Goal: Information Seeking & Learning: Learn about a topic

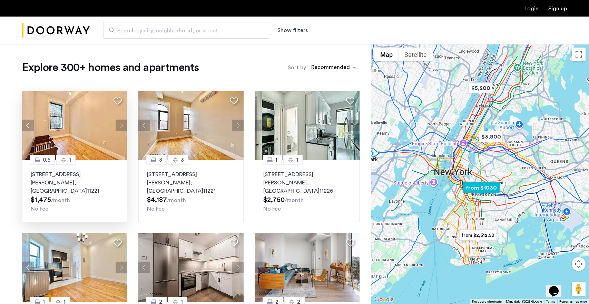
click at [121, 120] on button "Next apartment" at bounding box center [122, 126] width 12 height 12
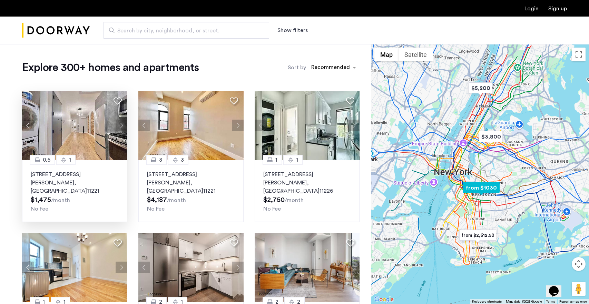
click at [123, 122] on button "Next apartment" at bounding box center [122, 126] width 12 height 12
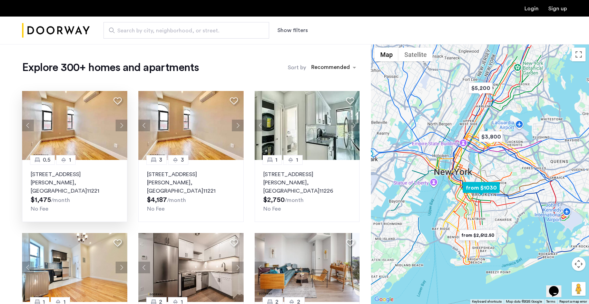
click at [123, 122] on button "Next apartment" at bounding box center [122, 126] width 12 height 12
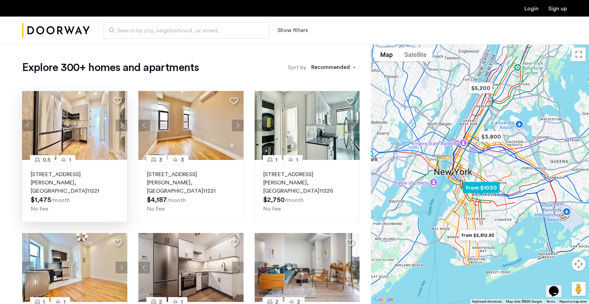
click at [123, 122] on button "Next apartment" at bounding box center [122, 126] width 12 height 12
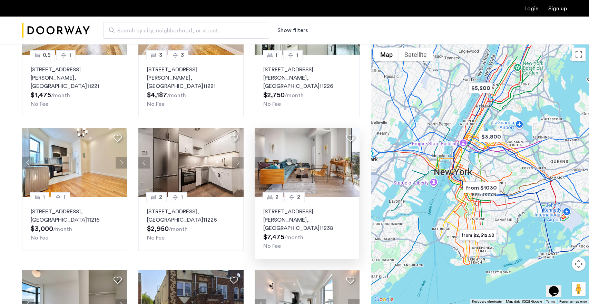
scroll to position [104, 0]
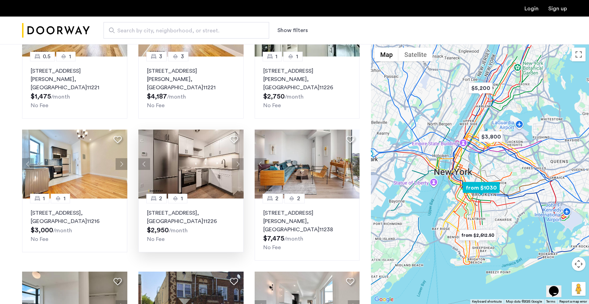
click at [237, 158] on button "Next apartment" at bounding box center [238, 164] width 12 height 12
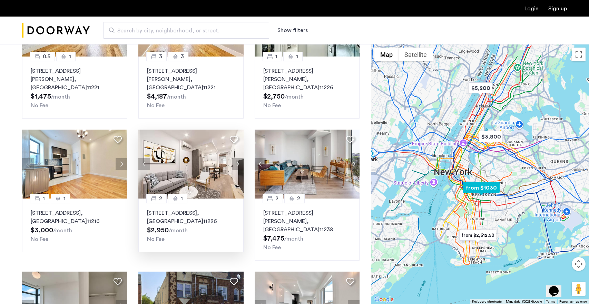
click at [237, 158] on button "Next apartment" at bounding box center [238, 164] width 12 height 12
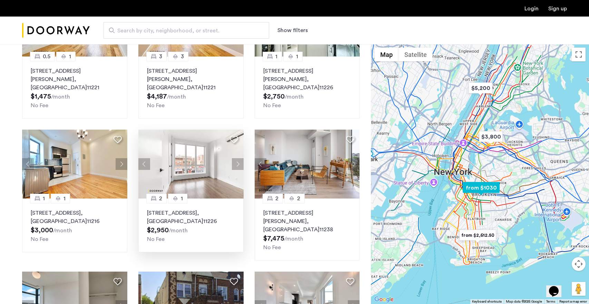
click at [237, 158] on button "Next apartment" at bounding box center [238, 164] width 12 height 12
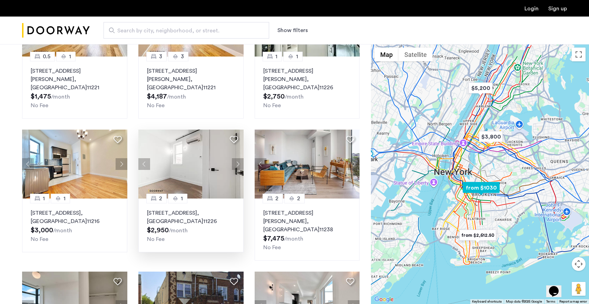
click at [237, 158] on button "Next apartment" at bounding box center [238, 164] width 12 height 12
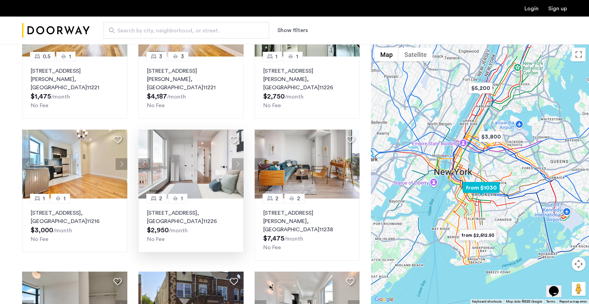
click at [237, 158] on button "Next apartment" at bounding box center [238, 164] width 12 height 12
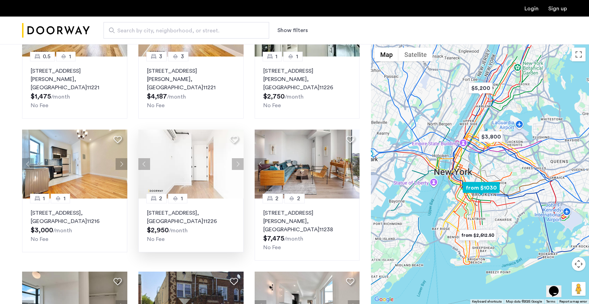
click at [237, 158] on button "Next apartment" at bounding box center [238, 164] width 12 height 12
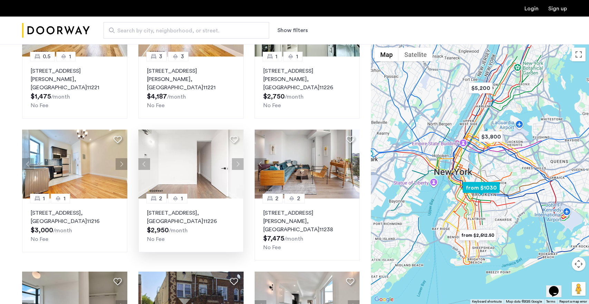
click at [237, 158] on button "Next apartment" at bounding box center [238, 164] width 12 height 12
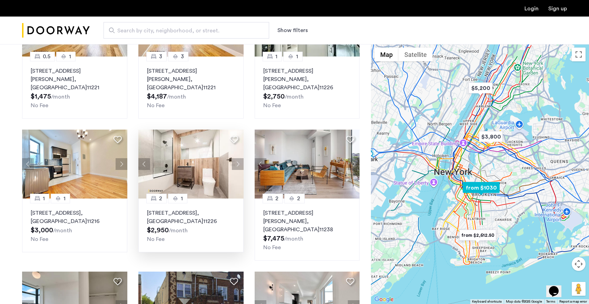
click at [237, 158] on button "Next apartment" at bounding box center [238, 164] width 12 height 12
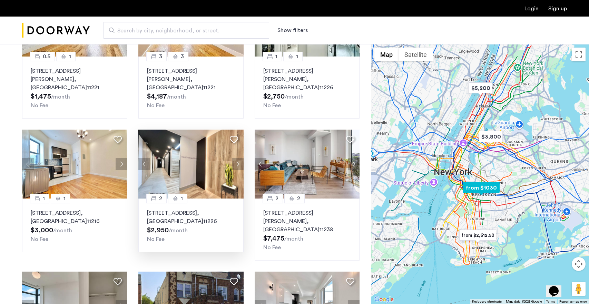
click at [237, 158] on button "Next apartment" at bounding box center [238, 164] width 12 height 12
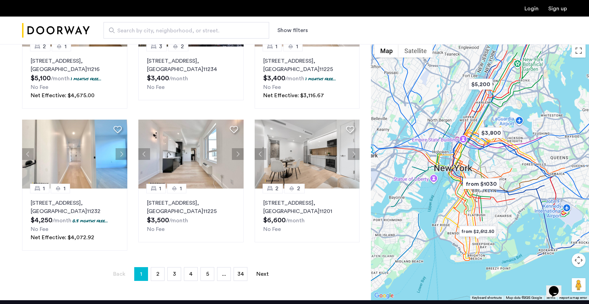
scroll to position [0, 0]
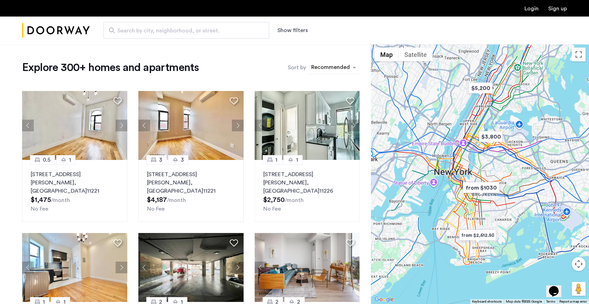
click at [334, 70] on div "sort-apartment" at bounding box center [330, 68] width 41 height 9
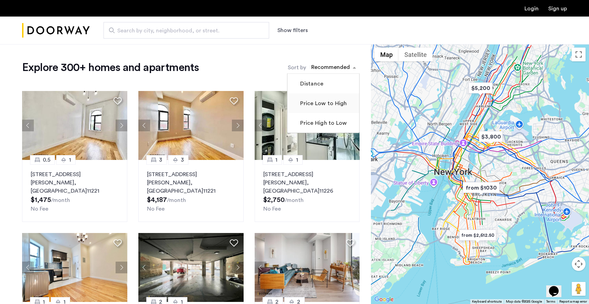
click at [329, 107] on label "Price Low to High" at bounding box center [323, 103] width 48 height 8
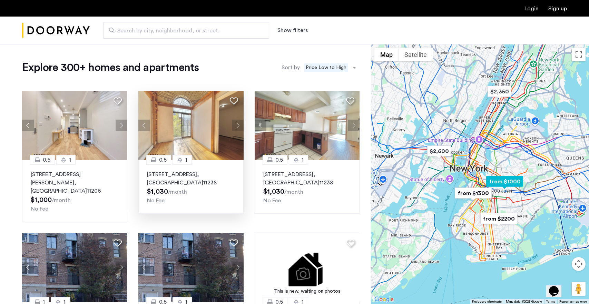
click at [240, 125] on button "Next apartment" at bounding box center [238, 126] width 12 height 12
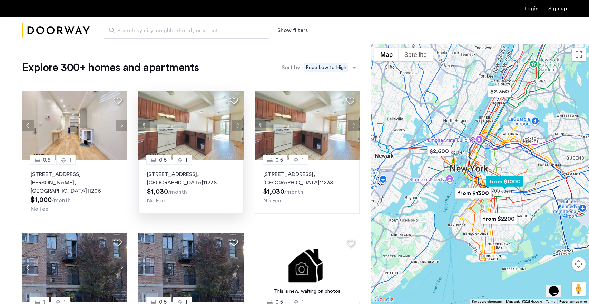
click at [237, 125] on button "Next apartment" at bounding box center [238, 126] width 12 height 12
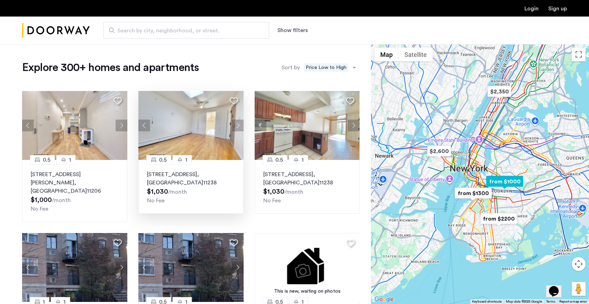
click at [237, 125] on button "Next apartment" at bounding box center [238, 126] width 12 height 12
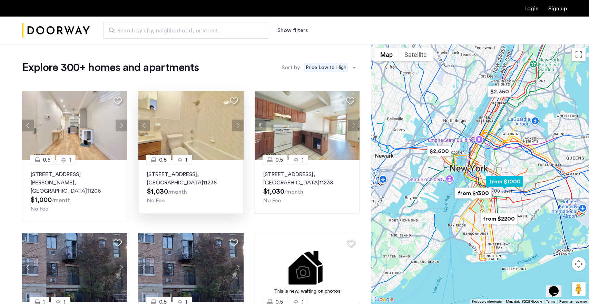
click at [237, 125] on button "Next apartment" at bounding box center [238, 126] width 12 height 12
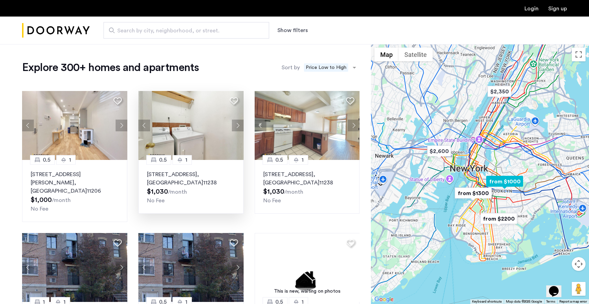
click at [149, 122] on button "Previous apartment" at bounding box center [144, 126] width 12 height 12
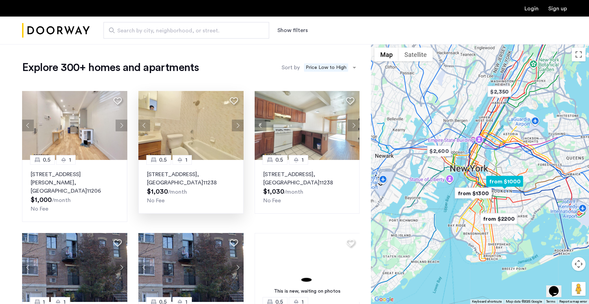
click at [242, 125] on button "Next apartment" at bounding box center [238, 126] width 12 height 12
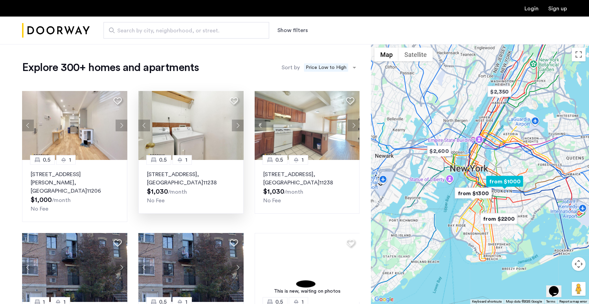
click at [242, 125] on button "Next apartment" at bounding box center [238, 126] width 12 height 12
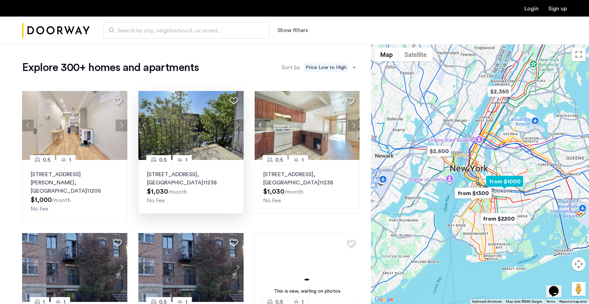
click at [242, 126] on button "Next apartment" at bounding box center [238, 126] width 12 height 12
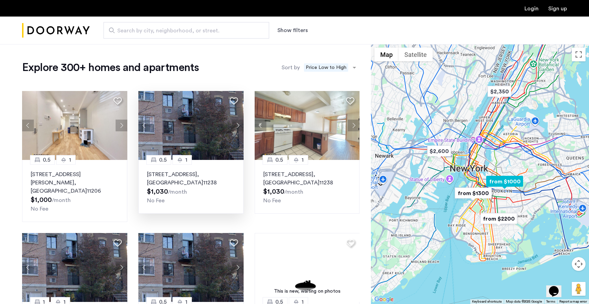
click at [236, 127] on button "Next apartment" at bounding box center [238, 126] width 12 height 12
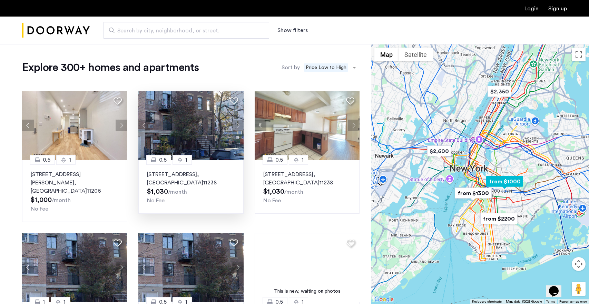
click at [236, 127] on button "Next apartment" at bounding box center [238, 126] width 12 height 12
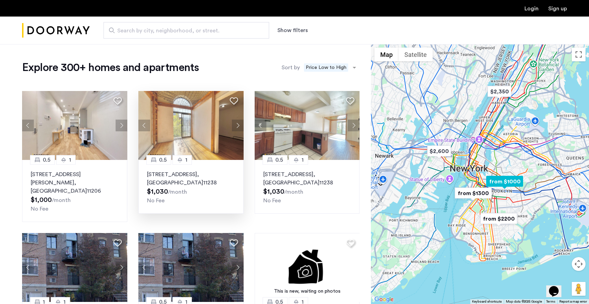
click at [236, 127] on button "Next apartment" at bounding box center [238, 126] width 12 height 12
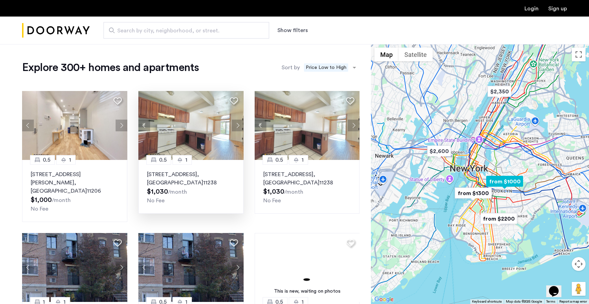
click at [143, 125] on button "Previous apartment" at bounding box center [144, 126] width 12 height 12
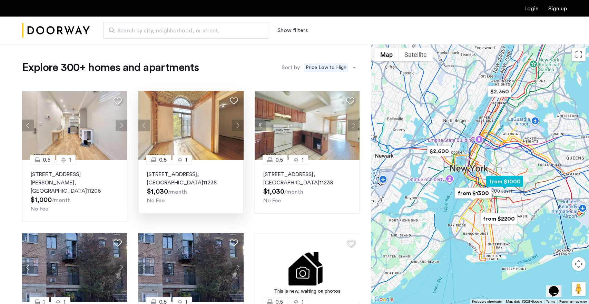
click at [235, 123] on button "Next apartment" at bounding box center [238, 126] width 12 height 12
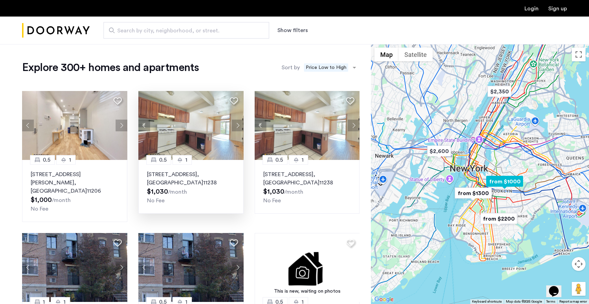
click at [235, 123] on button "Next apartment" at bounding box center [238, 126] width 12 height 12
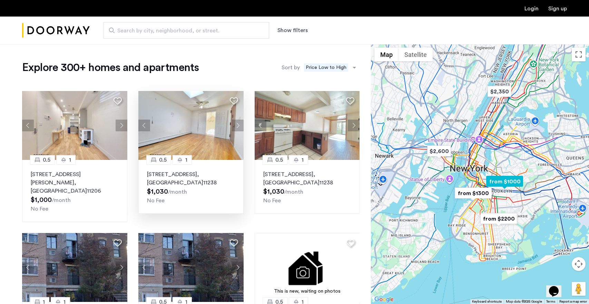
click at [235, 123] on button "Next apartment" at bounding box center [238, 126] width 12 height 12
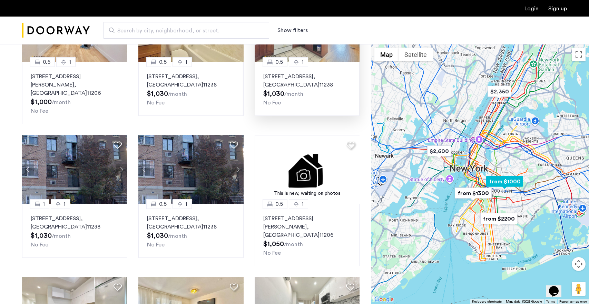
scroll to position [99, 0]
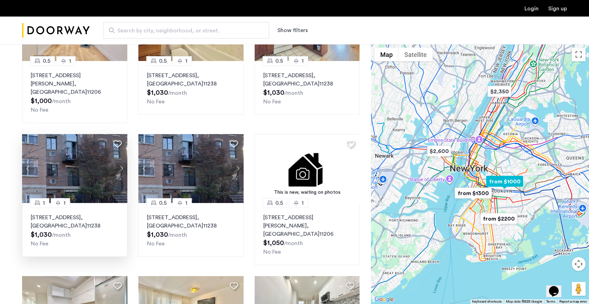
click at [121, 163] on button "Next apartment" at bounding box center [122, 169] width 12 height 12
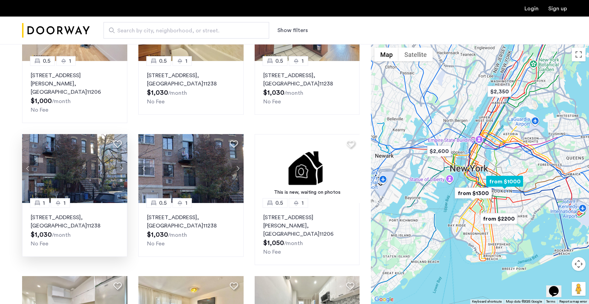
click at [121, 163] on button "Next apartment" at bounding box center [122, 169] width 12 height 12
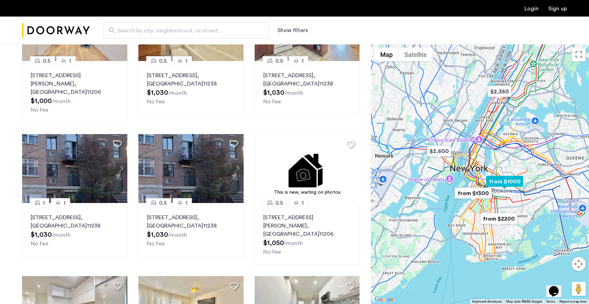
click at [121, 163] on button "Next apartment" at bounding box center [122, 169] width 12 height 12
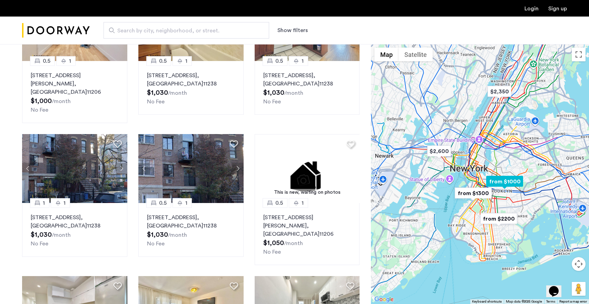
click at [121, 163] on button "Next apartment" at bounding box center [122, 169] width 12 height 12
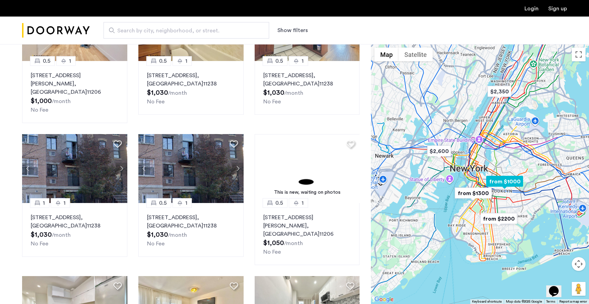
click at [121, 163] on button "Next apartment" at bounding box center [122, 169] width 12 height 12
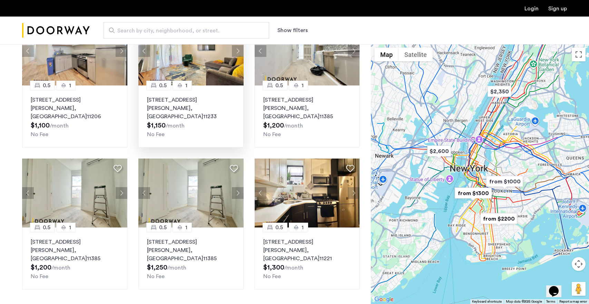
scroll to position [361, 0]
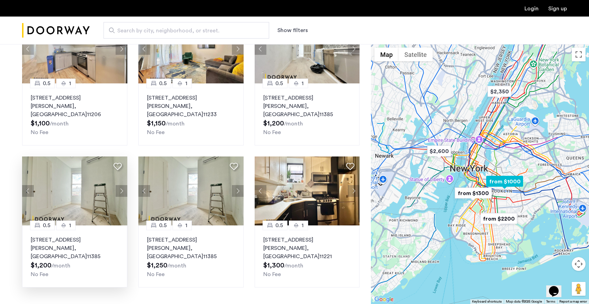
click at [116, 185] on button "Next apartment" at bounding box center [122, 191] width 12 height 12
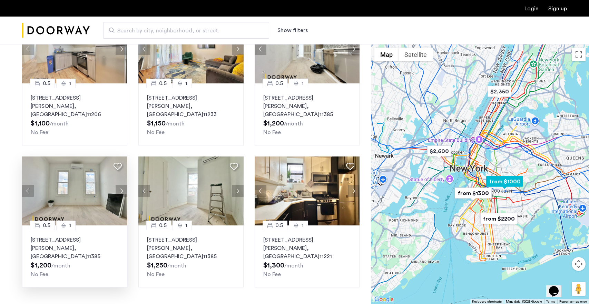
click at [116, 185] on button "Next apartment" at bounding box center [122, 191] width 12 height 12
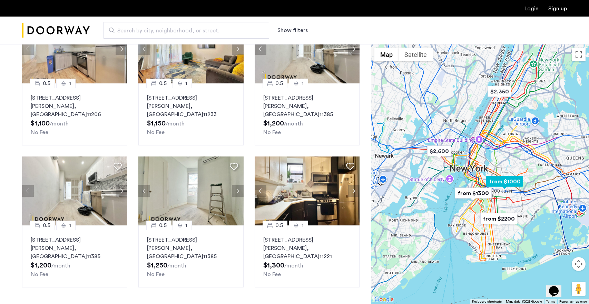
click at [116, 185] on button "Next apartment" at bounding box center [122, 191] width 12 height 12
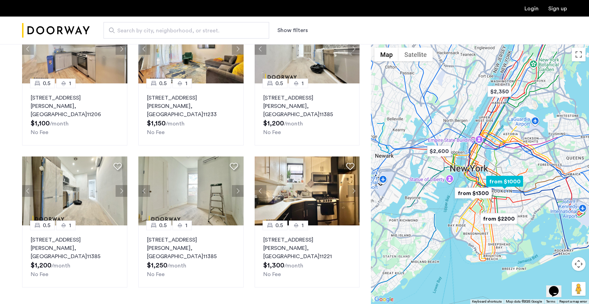
click at [116, 185] on button "Next apartment" at bounding box center [122, 191] width 12 height 12
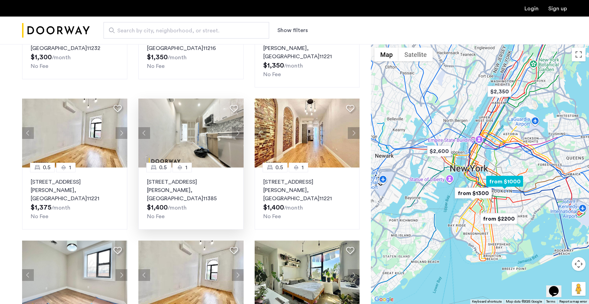
scroll to position [135, 0]
click at [351, 127] on button "Next apartment" at bounding box center [354, 133] width 12 height 12
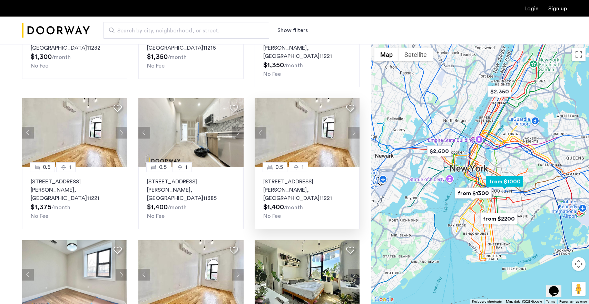
click at [351, 127] on button "Next apartment" at bounding box center [354, 133] width 12 height 12
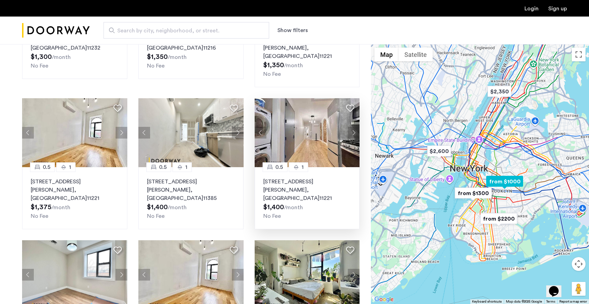
click at [351, 127] on button "Next apartment" at bounding box center [354, 133] width 12 height 12
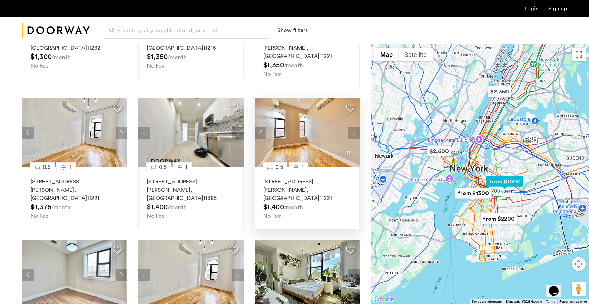
click at [351, 127] on button "Next apartment" at bounding box center [354, 133] width 12 height 12
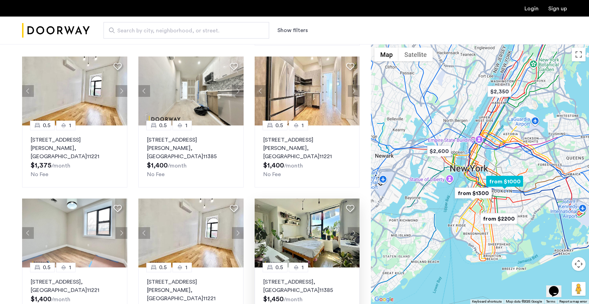
scroll to position [195, 0]
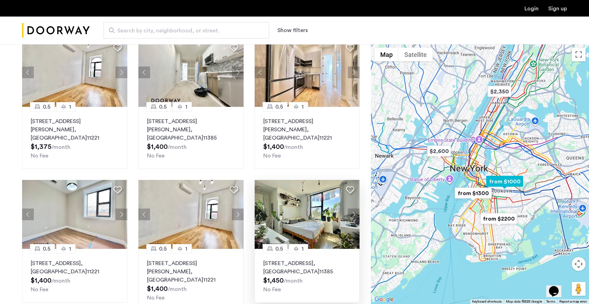
click at [355, 209] on button "Next apartment" at bounding box center [354, 215] width 12 height 12
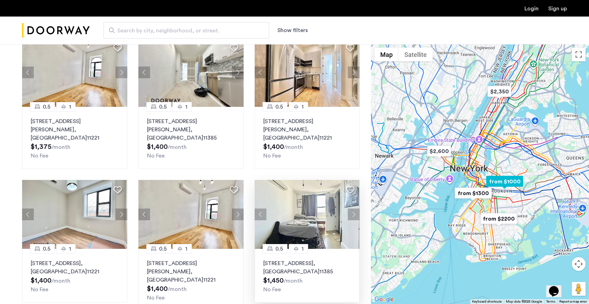
click at [262, 209] on button "Previous apartment" at bounding box center [261, 215] width 12 height 12
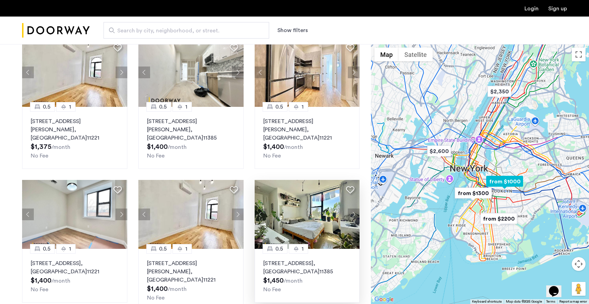
click at [356, 209] on button "Next apartment" at bounding box center [354, 215] width 12 height 12
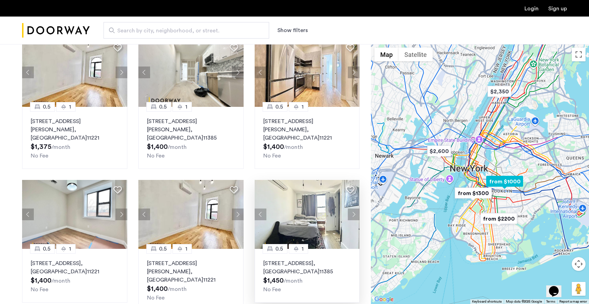
click at [356, 209] on button "Next apartment" at bounding box center [354, 215] width 12 height 12
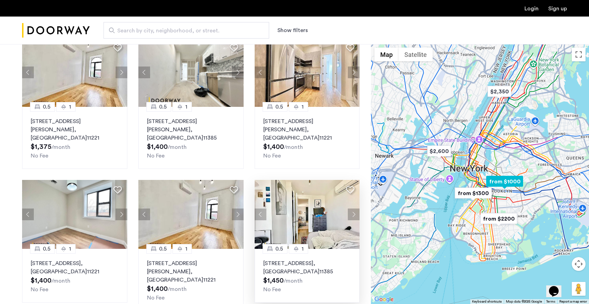
click at [356, 209] on button "Next apartment" at bounding box center [354, 215] width 12 height 12
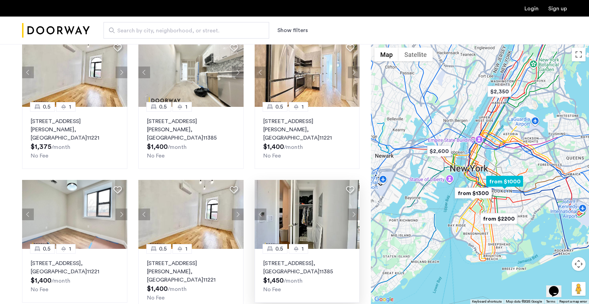
click at [356, 209] on button "Next apartment" at bounding box center [354, 215] width 12 height 12
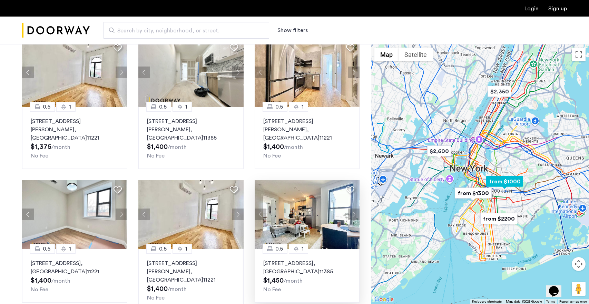
click at [356, 209] on button "Next apartment" at bounding box center [354, 215] width 12 height 12
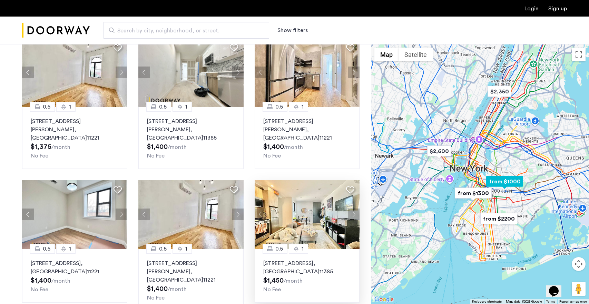
click at [355, 209] on button "Next apartment" at bounding box center [354, 215] width 12 height 12
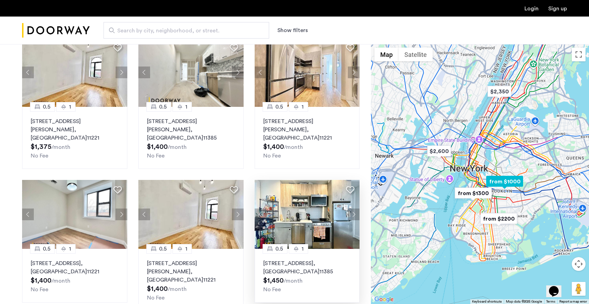
click at [355, 209] on button "Next apartment" at bounding box center [354, 215] width 12 height 12
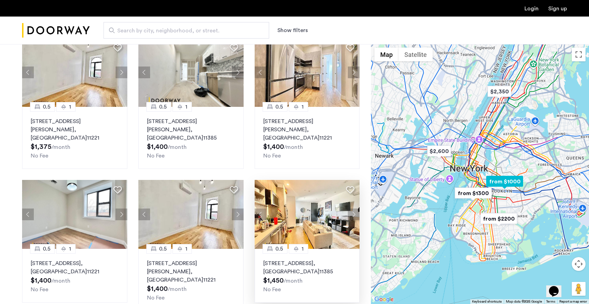
click at [355, 209] on button "Next apartment" at bounding box center [354, 215] width 12 height 12
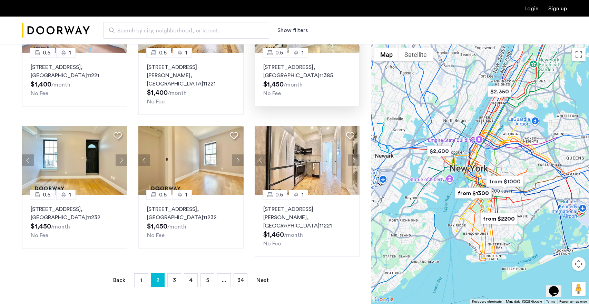
scroll to position [386, 0]
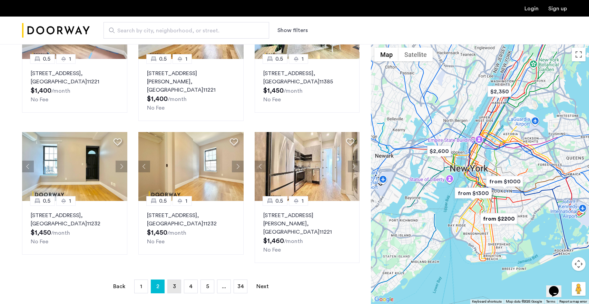
click at [172, 280] on link "page 3" at bounding box center [174, 286] width 13 height 13
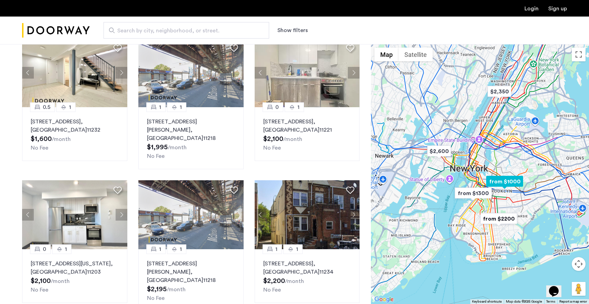
scroll to position [351, 0]
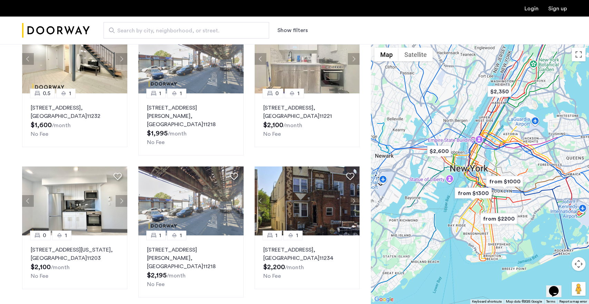
click at [361, 174] on div "0.5 1 856 Greene Avenue, Unit 5RFL, Brooklyn , NY 11221 $1,475 /month No Fee 0.…" at bounding box center [191, 19] width 349 height 569
click at [353, 195] on button "Next apartment" at bounding box center [354, 201] width 12 height 12
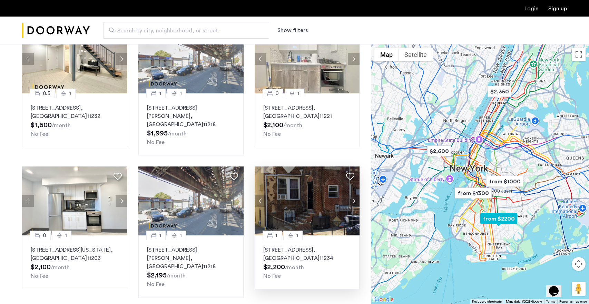
click at [352, 195] on button "Next apartment" at bounding box center [354, 201] width 12 height 12
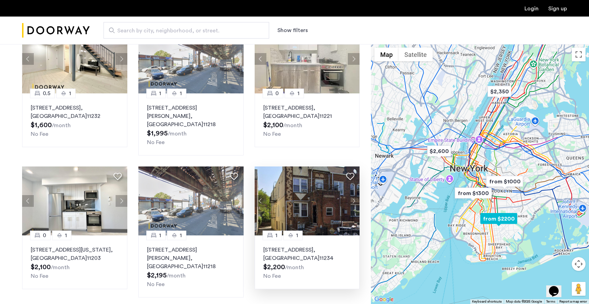
click at [352, 195] on button "Next apartment" at bounding box center [354, 201] width 12 height 12
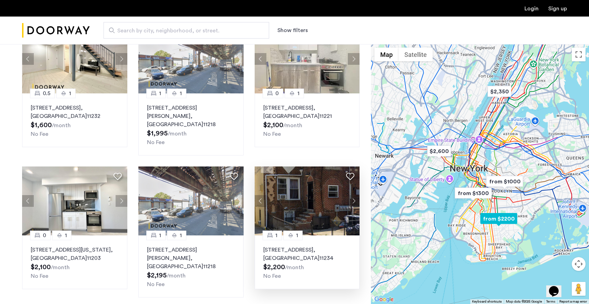
click at [352, 195] on button "Next apartment" at bounding box center [354, 201] width 12 height 12
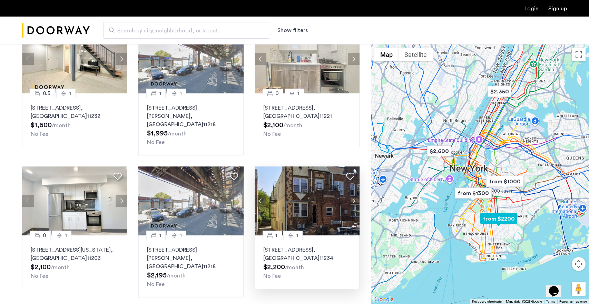
click at [352, 195] on button "Next apartment" at bounding box center [354, 201] width 12 height 12
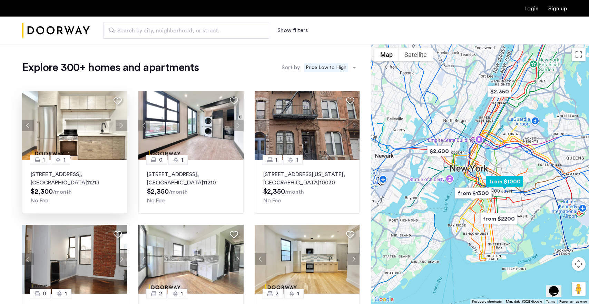
click at [115, 122] on img at bounding box center [74, 125] width 105 height 69
click at [123, 124] on button "Next apartment" at bounding box center [122, 126] width 12 height 12
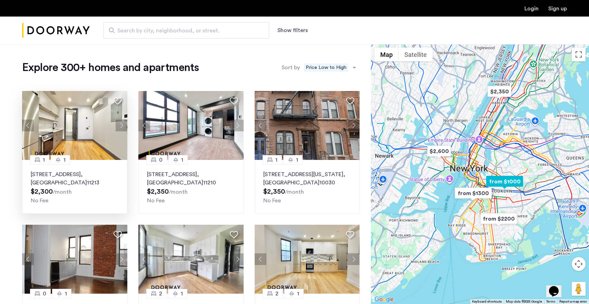
click at [122, 125] on button "Next apartment" at bounding box center [122, 126] width 12 height 12
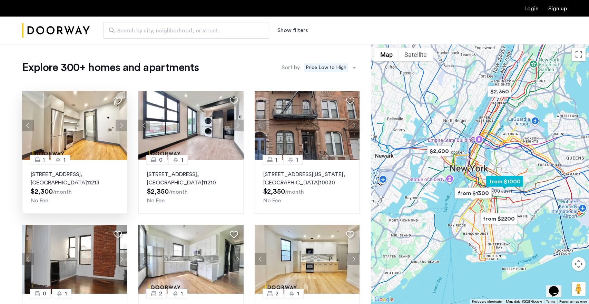
click at [121, 125] on button "Next apartment" at bounding box center [122, 126] width 12 height 12
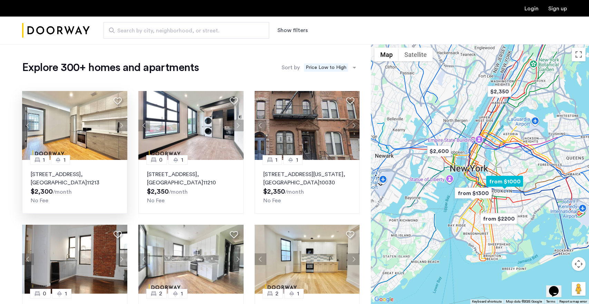
click at [121, 125] on button "Next apartment" at bounding box center [122, 126] width 12 height 12
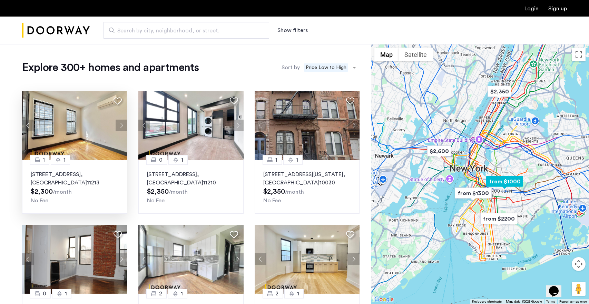
click at [121, 125] on button "Next apartment" at bounding box center [122, 126] width 12 height 12
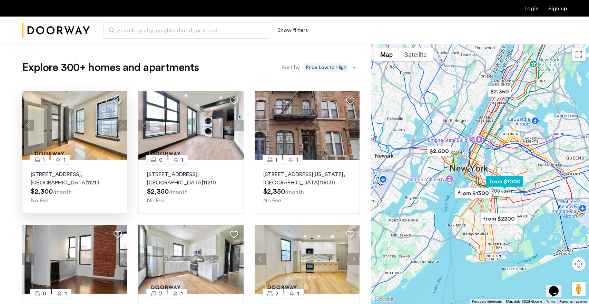
click at [121, 125] on button "Next apartment" at bounding box center [122, 126] width 12 height 12
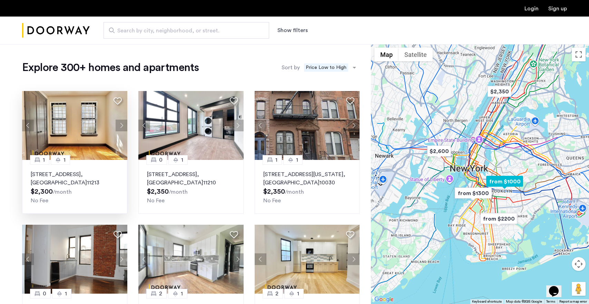
click at [121, 124] on button "Next apartment" at bounding box center [122, 126] width 12 height 12
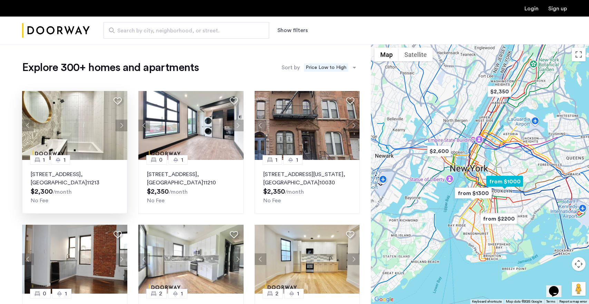
click at [121, 124] on button "Next apartment" at bounding box center [122, 126] width 12 height 12
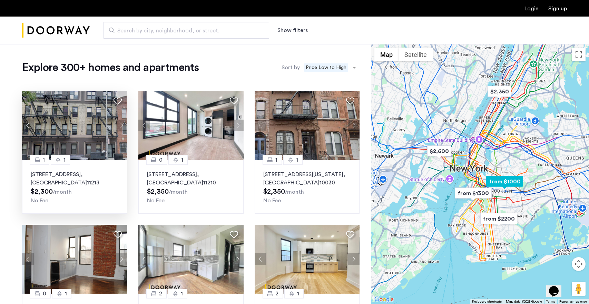
click at [26, 128] on button "Previous apartment" at bounding box center [28, 126] width 12 height 12
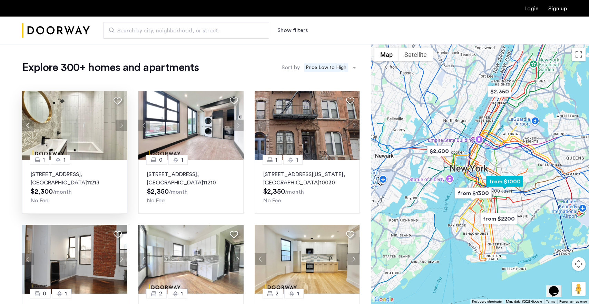
click at [26, 128] on button "Previous apartment" at bounding box center [28, 126] width 12 height 12
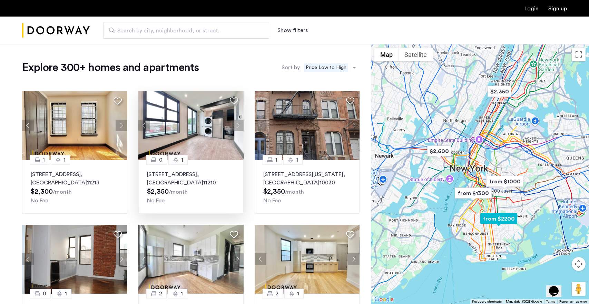
click at [235, 122] on button "Next apartment" at bounding box center [238, 126] width 12 height 12
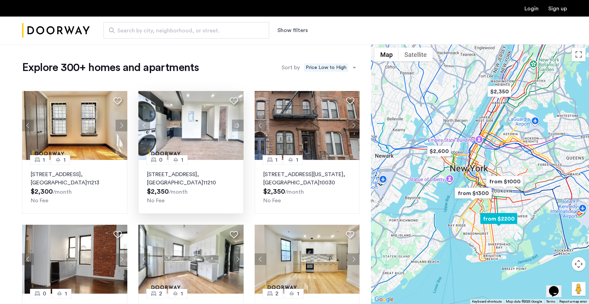
click at [235, 122] on button "Next apartment" at bounding box center [238, 126] width 12 height 12
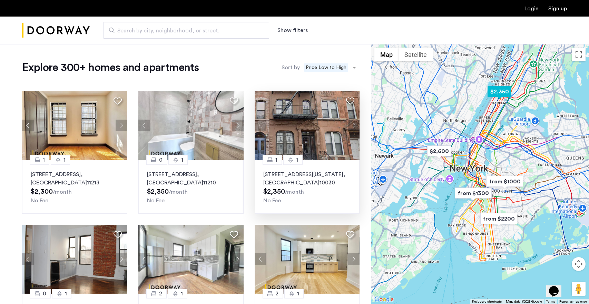
click at [353, 128] on button "Next apartment" at bounding box center [354, 126] width 12 height 12
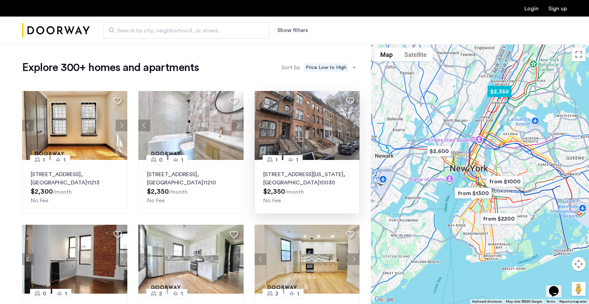
click at [354, 127] on button "Next apartment" at bounding box center [354, 126] width 12 height 12
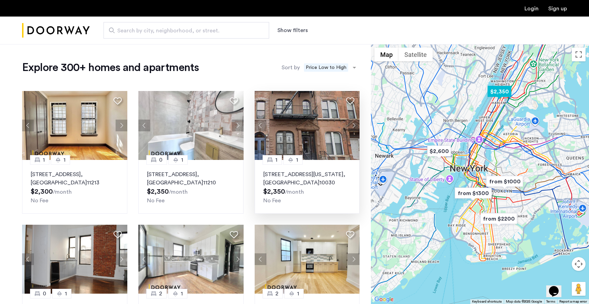
click at [353, 127] on button "Next apartment" at bounding box center [354, 126] width 12 height 12
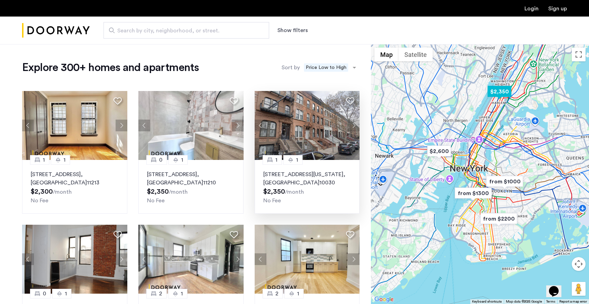
click at [353, 127] on button "Next apartment" at bounding box center [354, 126] width 12 height 12
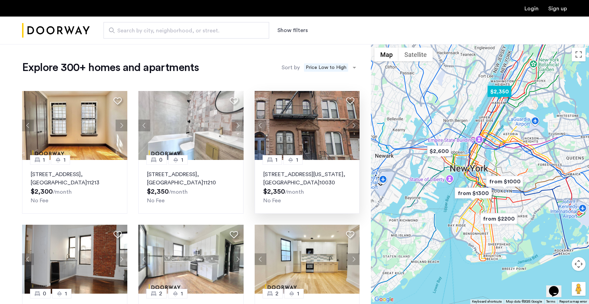
click at [352, 127] on button "Next apartment" at bounding box center [354, 126] width 12 height 12
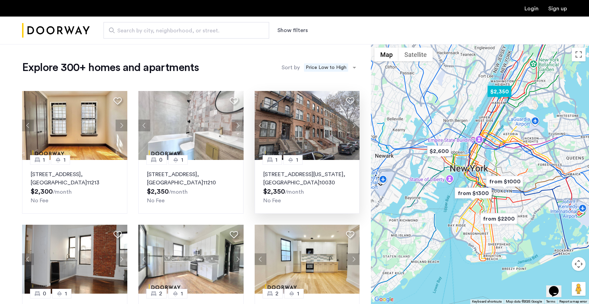
click at [352, 127] on button "Next apartment" at bounding box center [354, 126] width 12 height 12
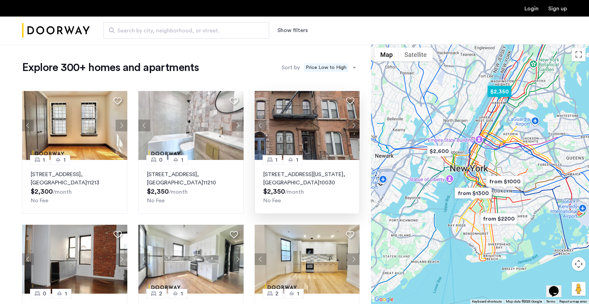
click at [352, 127] on button "Next apartment" at bounding box center [354, 126] width 12 height 12
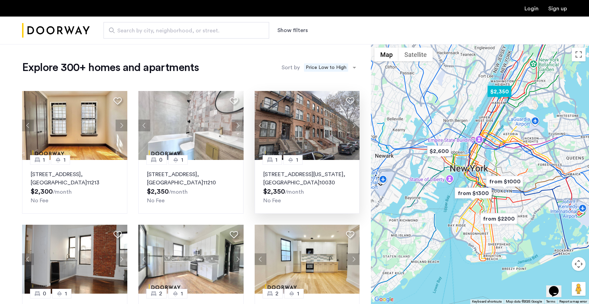
click at [352, 127] on button "Next apartment" at bounding box center [354, 126] width 12 height 12
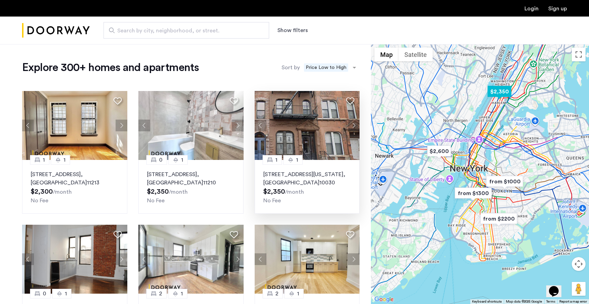
click at [352, 127] on button "Next apartment" at bounding box center [354, 126] width 12 height 12
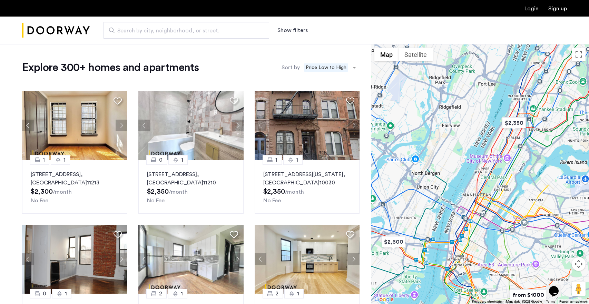
drag, startPoint x: 486, startPoint y: 140, endPoint x: 436, endPoint y: 197, distance: 76.1
click at [436, 197] on div at bounding box center [480, 174] width 218 height 260
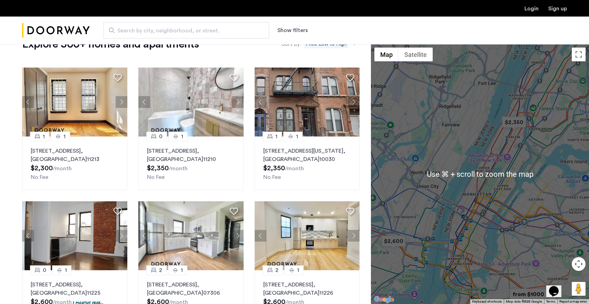
scroll to position [24, 0]
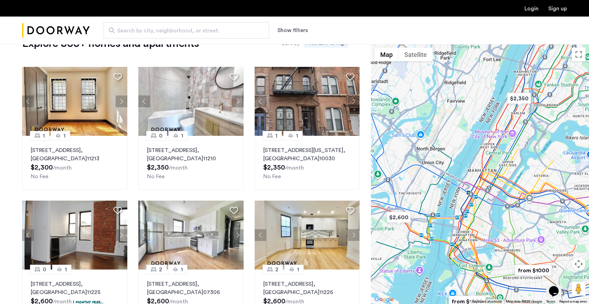
drag, startPoint x: 439, startPoint y: 229, endPoint x: 444, endPoint y: 205, distance: 25.0
click at [444, 205] on div at bounding box center [480, 174] width 218 height 260
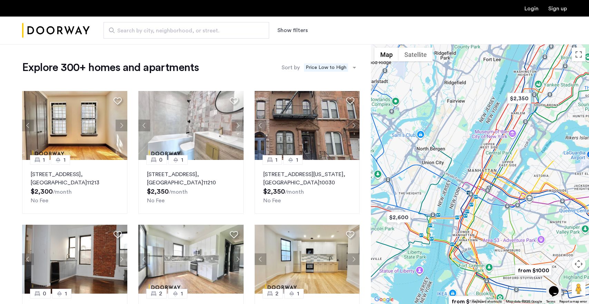
click at [138, 27] on span "Search by city, neighborhood, or street." at bounding box center [183, 31] width 133 height 8
click at [138, 27] on input "Search by city, neighborhood, or street." at bounding box center [187, 30] width 166 height 17
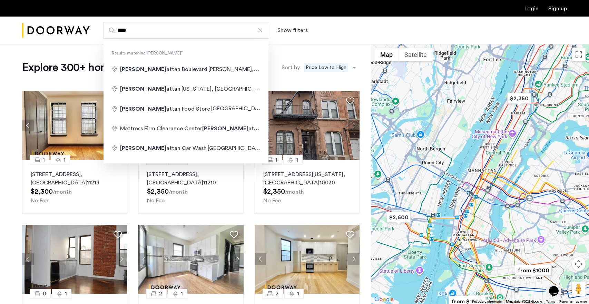
type input "**********"
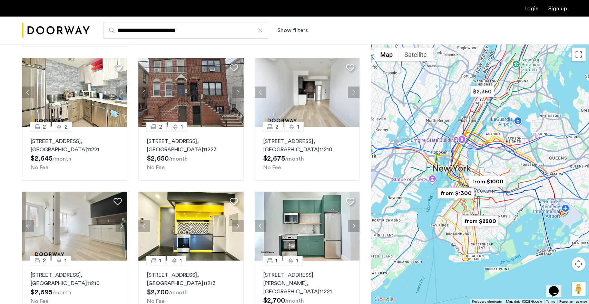
scroll to position [470, 0]
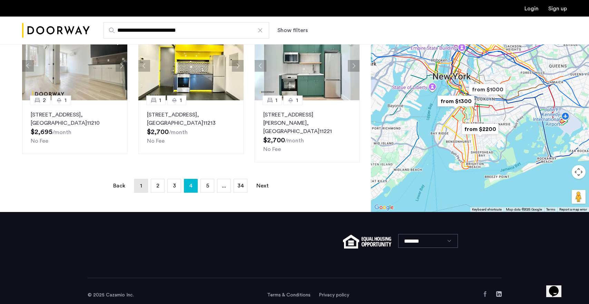
click at [143, 180] on link "page 1" at bounding box center [141, 186] width 13 height 13
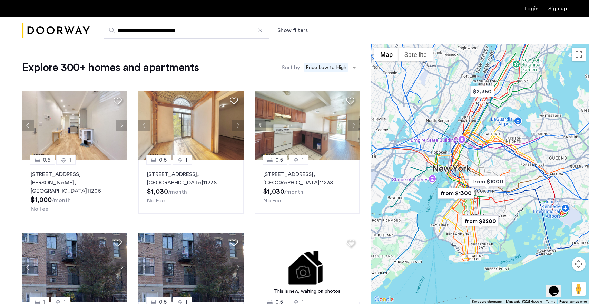
click at [113, 31] on label "**********" at bounding box center [187, 30] width 166 height 17
click at [113, 31] on input "**********" at bounding box center [187, 30] width 166 height 17
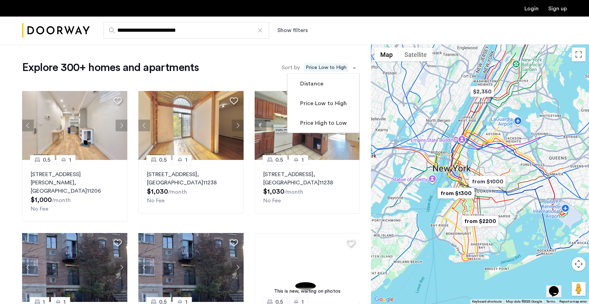
click at [338, 69] on span "Price Low to High" at bounding box center [326, 68] width 44 height 8
click at [323, 91] on mat-checkbox "Distance" at bounding box center [324, 84] width 72 height 20
click at [321, 86] on label "Distance" at bounding box center [311, 84] width 25 height 8
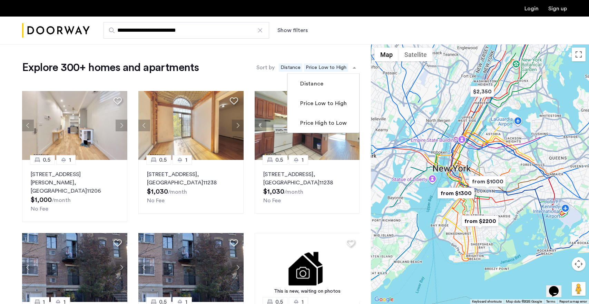
click at [295, 66] on span "Distance" at bounding box center [290, 68] width 23 height 8
click at [305, 91] on mat-checkbox "Distance" at bounding box center [324, 84] width 72 height 20
click at [197, 33] on input "**********" at bounding box center [187, 30] width 166 height 17
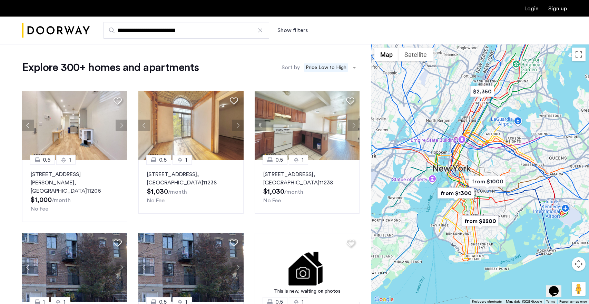
click at [288, 27] on button "Show filters" at bounding box center [293, 30] width 30 height 8
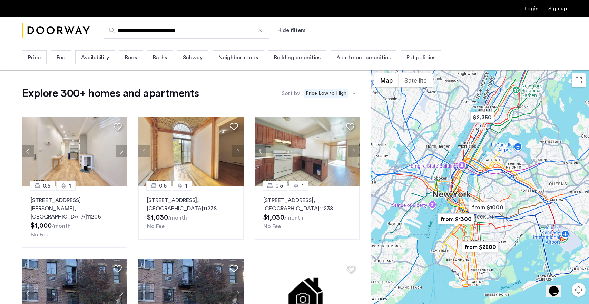
click at [248, 56] on span "Neighborhoods" at bounding box center [239, 58] width 40 height 8
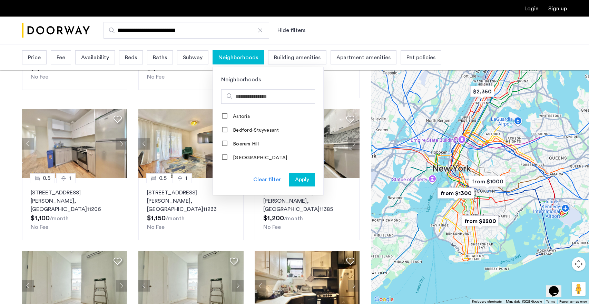
click at [47, 28] on img "Cazamio Logo" at bounding box center [56, 31] width 68 height 26
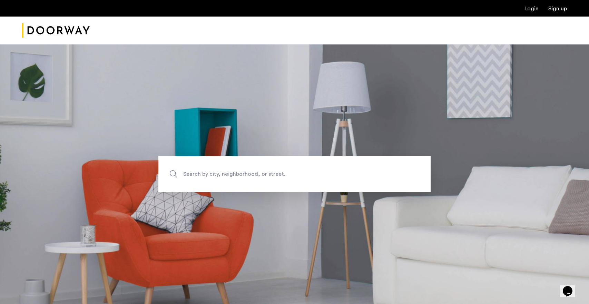
click at [197, 175] on span "Search by city, neighborhood, or street." at bounding box center [278, 174] width 191 height 9
click at [197, 175] on input "Search by city, neighborhood, or street." at bounding box center [294, 174] width 272 height 36
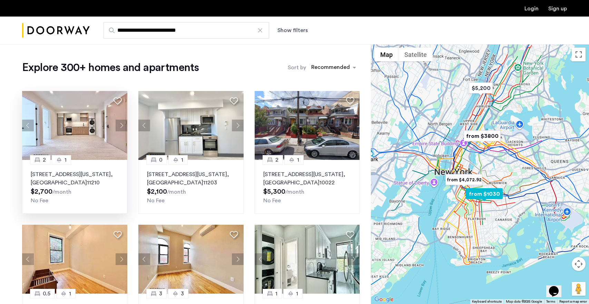
click at [120, 122] on button "Next apartment" at bounding box center [122, 126] width 12 height 12
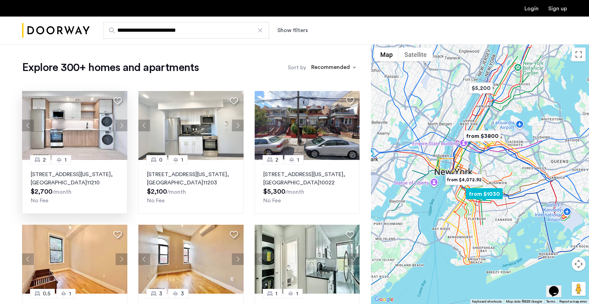
click at [119, 123] on button "Next apartment" at bounding box center [122, 126] width 12 height 12
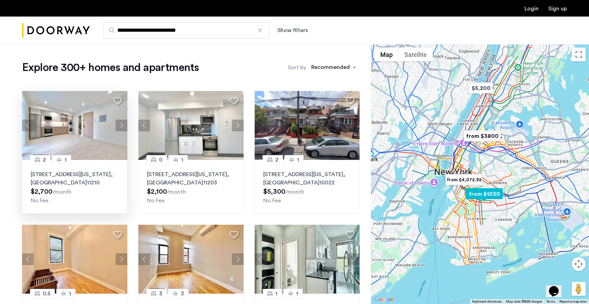
click at [118, 124] on button "Next apartment" at bounding box center [122, 126] width 12 height 12
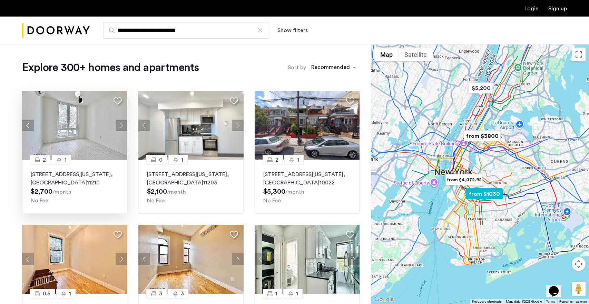
click at [117, 124] on button "Next apartment" at bounding box center [122, 126] width 12 height 12
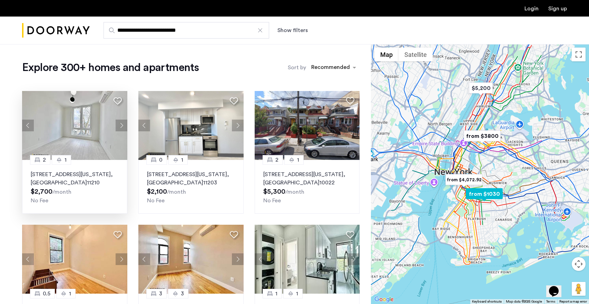
click at [116, 124] on button "Next apartment" at bounding box center [122, 126] width 12 height 12
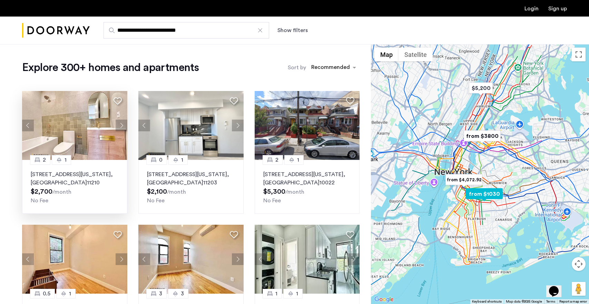
click at [114, 125] on img at bounding box center [74, 125] width 105 height 69
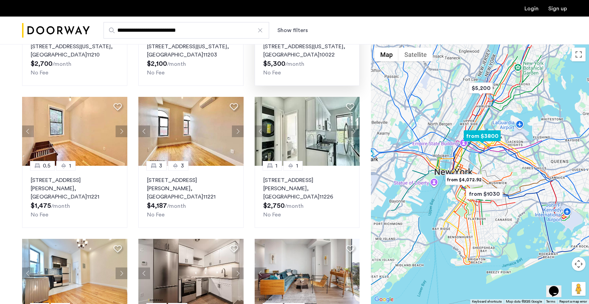
scroll to position [130, 0]
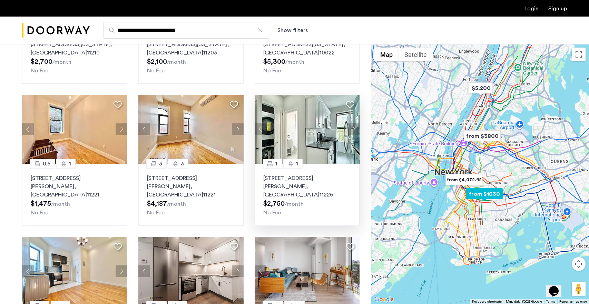
click at [349, 127] on button "Next apartment" at bounding box center [354, 130] width 12 height 12
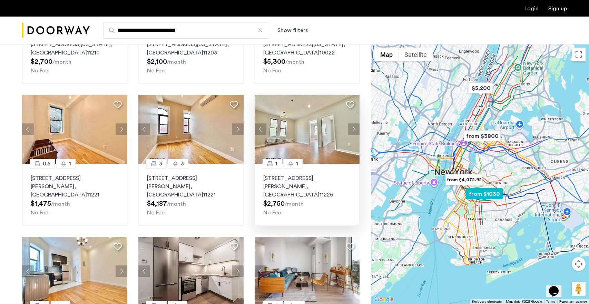
click at [354, 127] on button "Next apartment" at bounding box center [354, 130] width 12 height 12
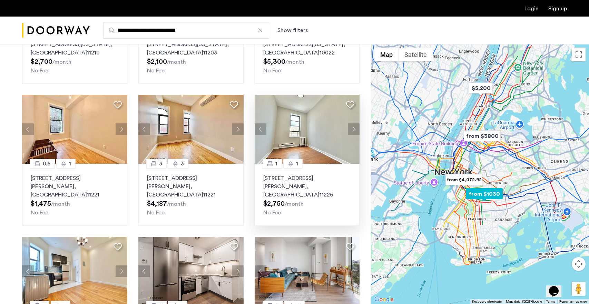
click at [353, 128] on button "Next apartment" at bounding box center [354, 130] width 12 height 12
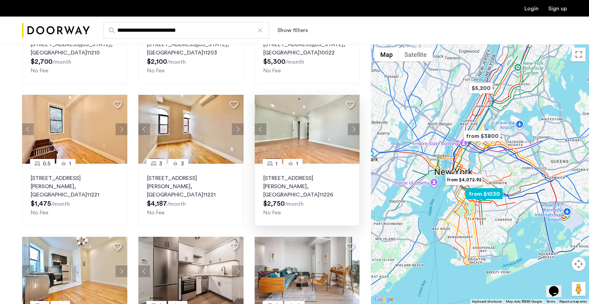
click at [352, 128] on button "Next apartment" at bounding box center [354, 130] width 12 height 12
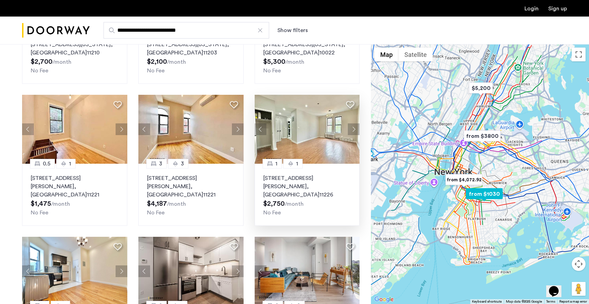
click at [353, 128] on button "Next apartment" at bounding box center [354, 130] width 12 height 12
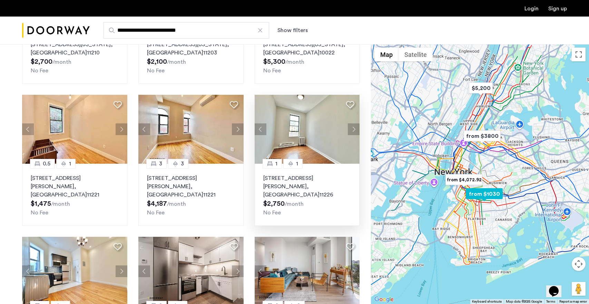
click at [352, 128] on button "Next apartment" at bounding box center [354, 130] width 12 height 12
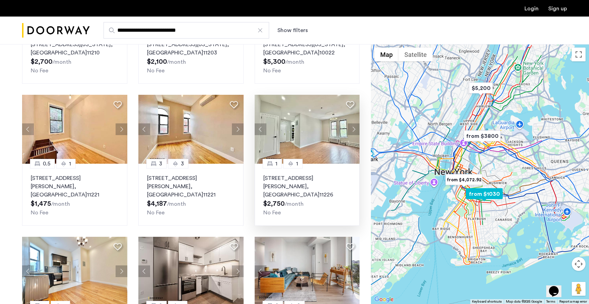
click at [352, 128] on button "Next apartment" at bounding box center [354, 130] width 12 height 12
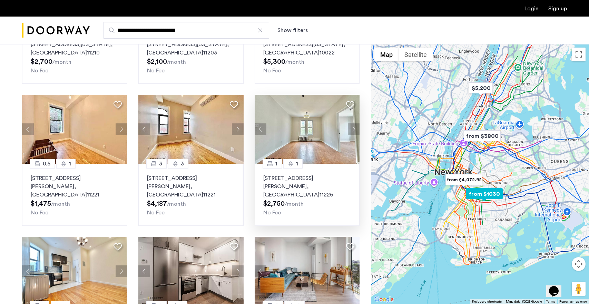
click at [352, 128] on button "Next apartment" at bounding box center [354, 130] width 12 height 12
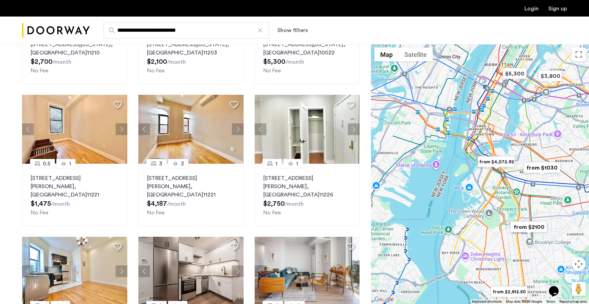
drag, startPoint x: 529, startPoint y: 128, endPoint x: 514, endPoint y: 189, distance: 63.1
click at [514, 189] on div at bounding box center [480, 174] width 218 height 260
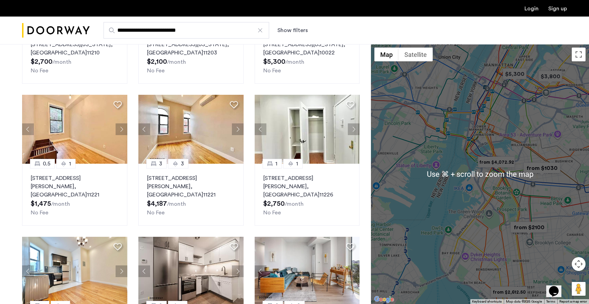
scroll to position [130, 0]
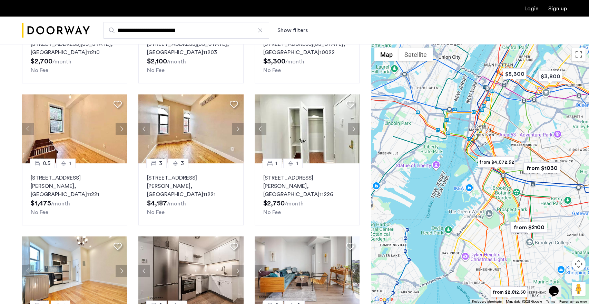
click at [545, 172] on img "from $1030" at bounding box center [542, 169] width 42 height 16
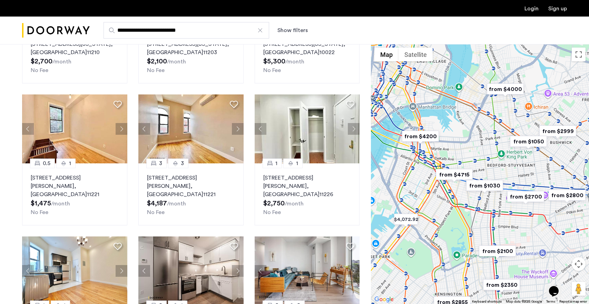
drag, startPoint x: 409, startPoint y: 157, endPoint x: 456, endPoint y: 133, distance: 52.8
click at [456, 133] on div "To navigate, press the arrow keys." at bounding box center [480, 174] width 218 height 260
click at [486, 188] on img "from $1030" at bounding box center [485, 186] width 42 height 16
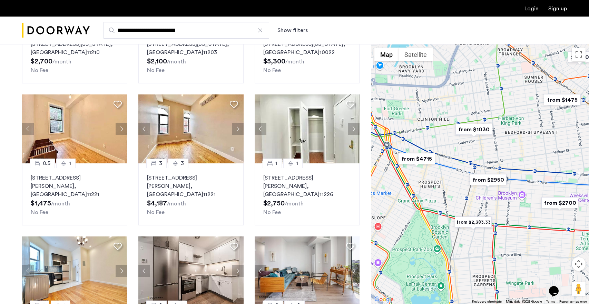
click at [479, 179] on img "from $2950" at bounding box center [488, 180] width 42 height 16
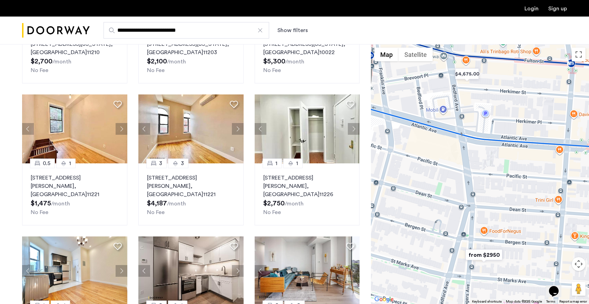
click at [486, 253] on img "from $2950" at bounding box center [484, 256] width 42 height 16
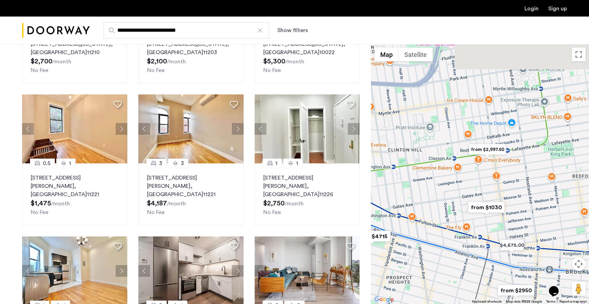
drag, startPoint x: 488, startPoint y: 155, endPoint x: 464, endPoint y: 233, distance: 82.1
click at [464, 233] on div "To navigate, press the arrow keys." at bounding box center [480, 174] width 218 height 260
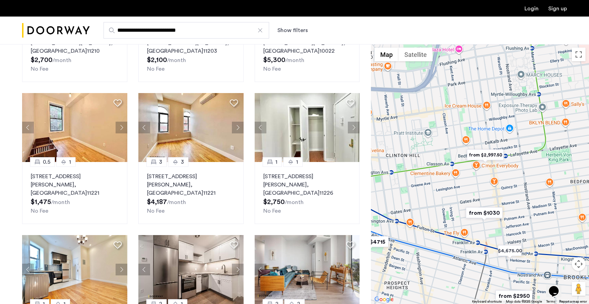
scroll to position [136, 0]
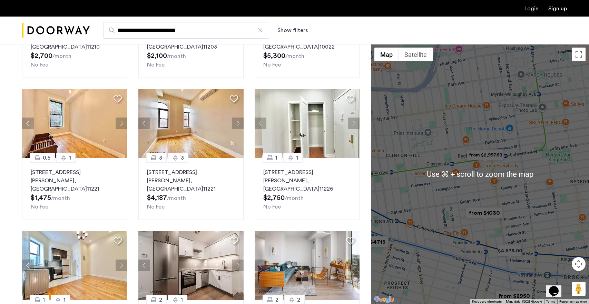
click at [475, 219] on img "from $1030" at bounding box center [484, 213] width 42 height 16
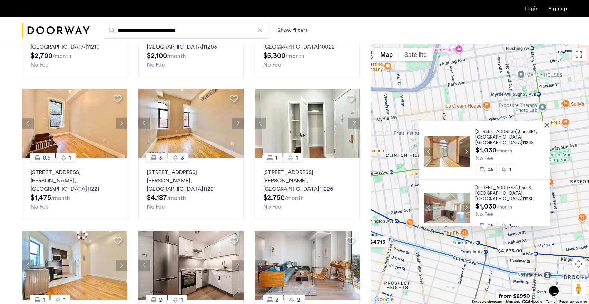
scroll to position [0, 0]
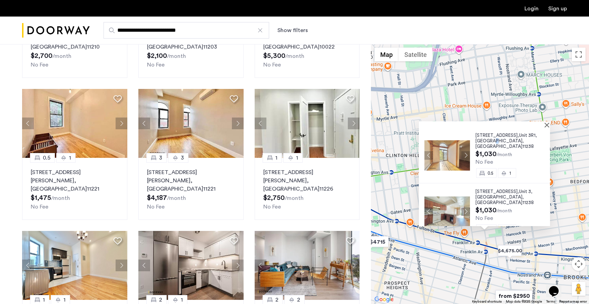
click at [489, 139] on span "Brooklyn" at bounding box center [499, 141] width 47 height 4
click at [549, 126] on div at bounding box center [484, 125] width 131 height 6
click at [549, 124] on button "Close" at bounding box center [548, 125] width 5 height 5
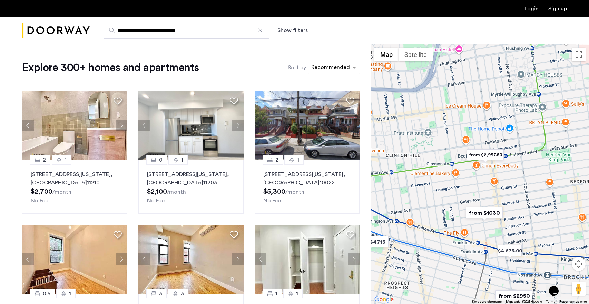
click at [348, 65] on div "sort-apartment" at bounding box center [330, 68] width 41 height 9
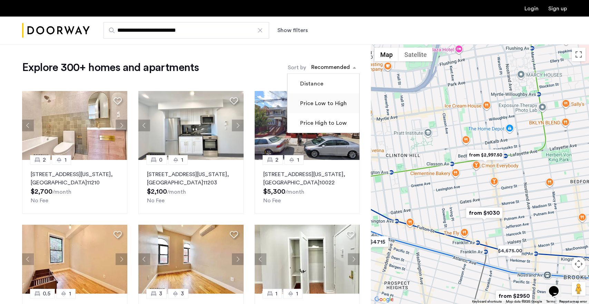
click at [325, 105] on label "Price Low to High" at bounding box center [323, 103] width 48 height 8
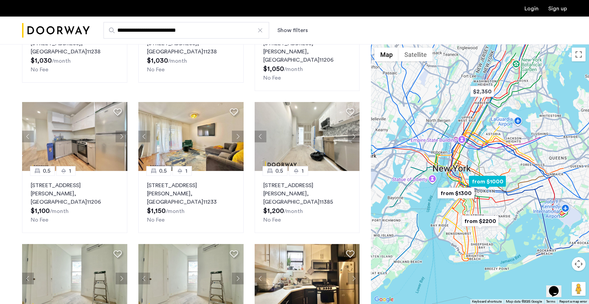
scroll to position [279, 0]
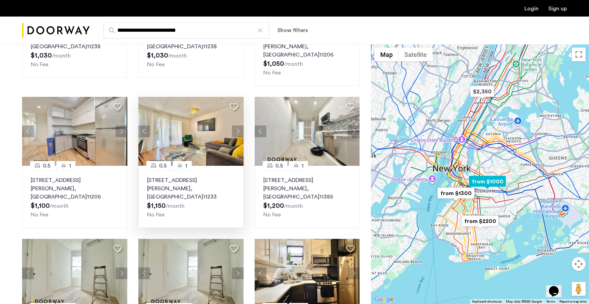
click at [233, 126] on button "Next apartment" at bounding box center [238, 132] width 12 height 12
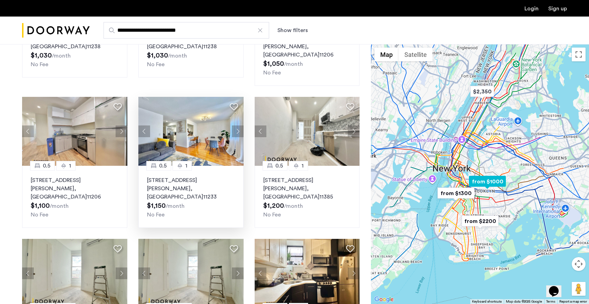
click at [232, 126] on button "Next apartment" at bounding box center [238, 132] width 12 height 12
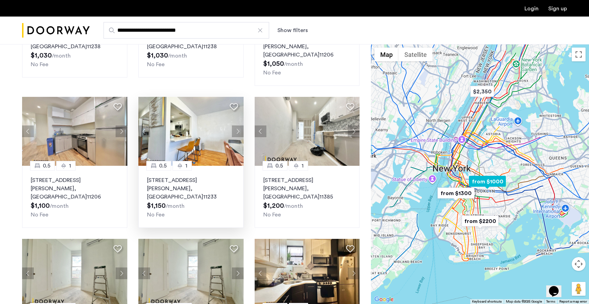
click at [166, 117] on img at bounding box center [190, 131] width 105 height 69
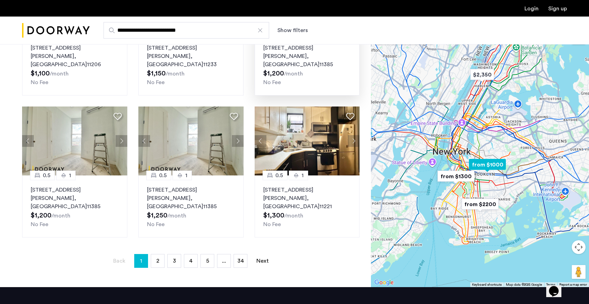
scroll to position [410, 0]
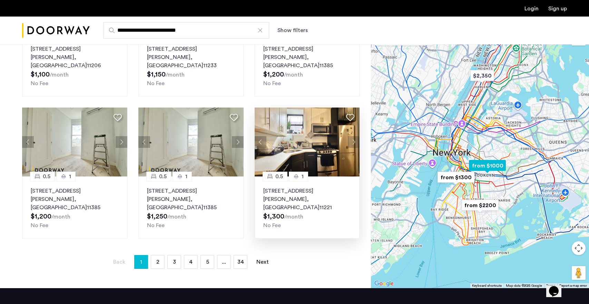
click at [353, 136] on button "Next apartment" at bounding box center [354, 142] width 12 height 12
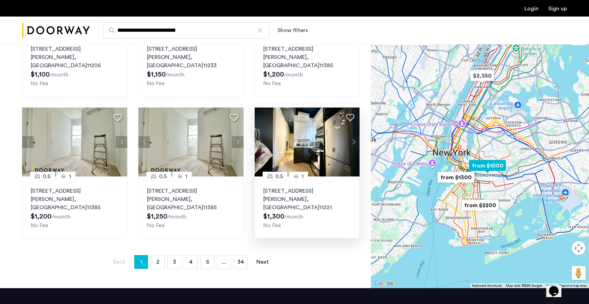
click at [350, 136] on button "Next apartment" at bounding box center [354, 142] width 12 height 12
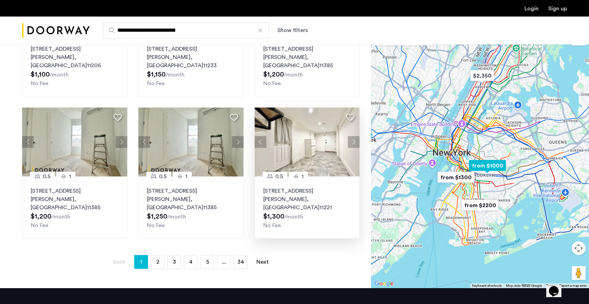
click at [350, 136] on button "Next apartment" at bounding box center [354, 142] width 12 height 12
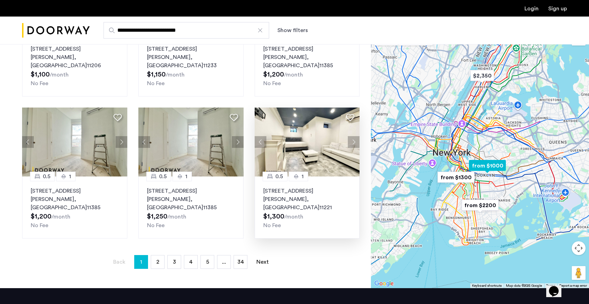
click at [350, 136] on button "Next apartment" at bounding box center [354, 142] width 12 height 12
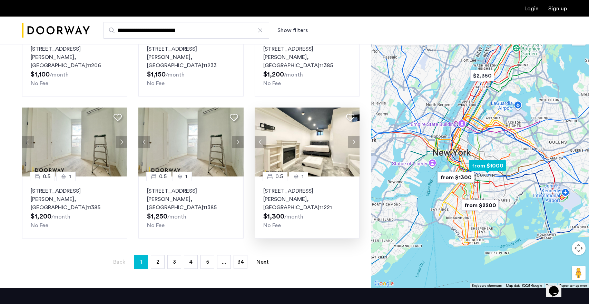
click at [351, 136] on button "Next apartment" at bounding box center [354, 142] width 12 height 12
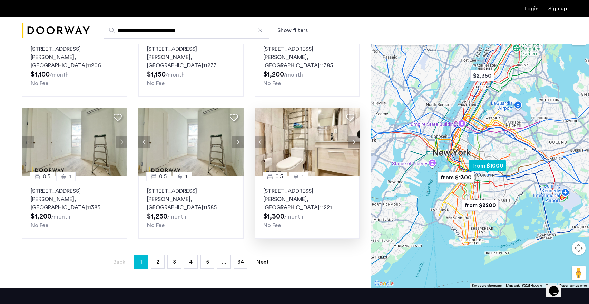
click at [351, 136] on button "Next apartment" at bounding box center [354, 142] width 12 height 12
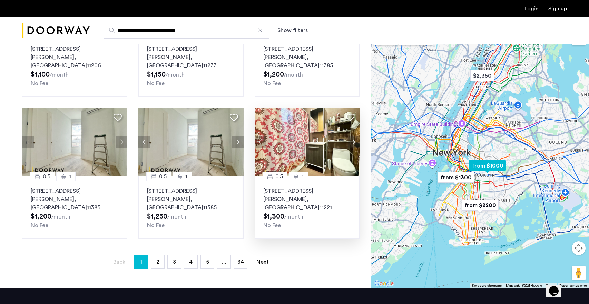
click at [351, 136] on button "Next apartment" at bounding box center [354, 142] width 12 height 12
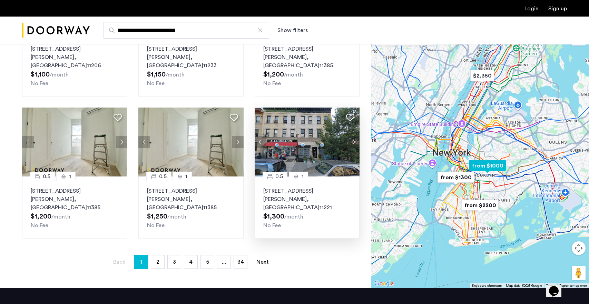
click at [352, 136] on button "Next apartment" at bounding box center [354, 142] width 12 height 12
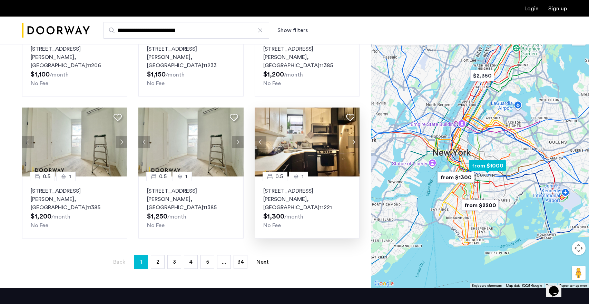
click at [355, 136] on button "Next apartment" at bounding box center [354, 142] width 12 height 12
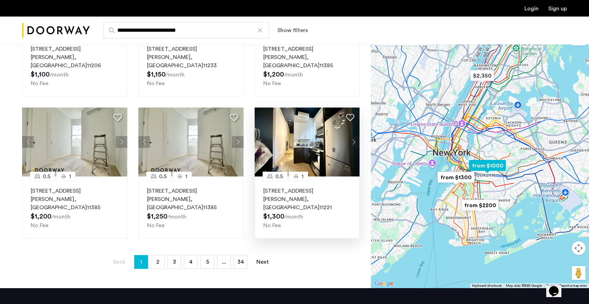
click at [298, 120] on img at bounding box center [307, 142] width 105 height 69
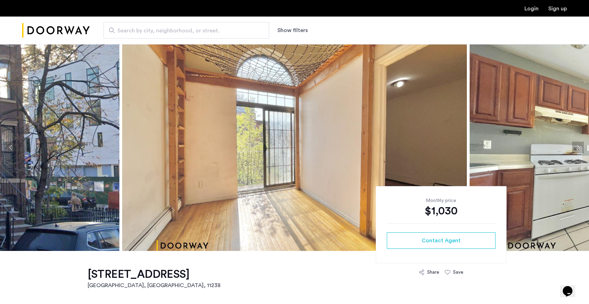
click at [416, 142] on img at bounding box center [294, 147] width 345 height 207
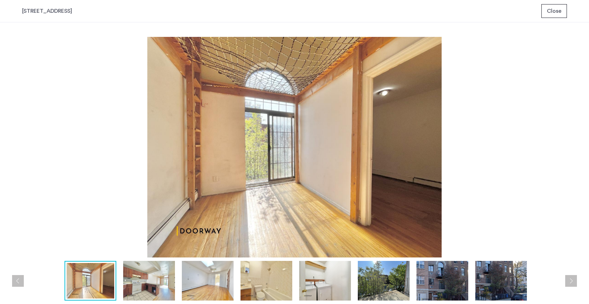
click at [165, 275] on img at bounding box center [149, 281] width 52 height 40
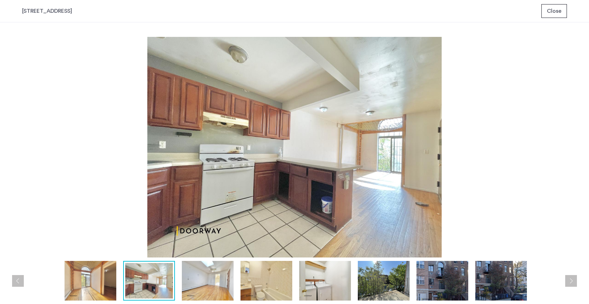
click at [210, 281] on img at bounding box center [208, 281] width 52 height 40
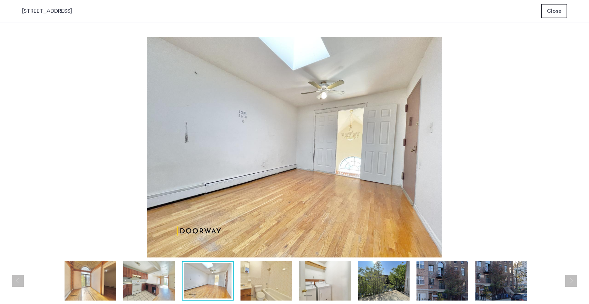
click at [265, 283] on img at bounding box center [267, 281] width 52 height 40
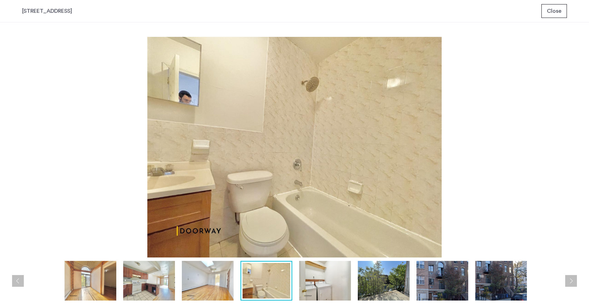
click at [301, 289] on img at bounding box center [325, 281] width 52 height 40
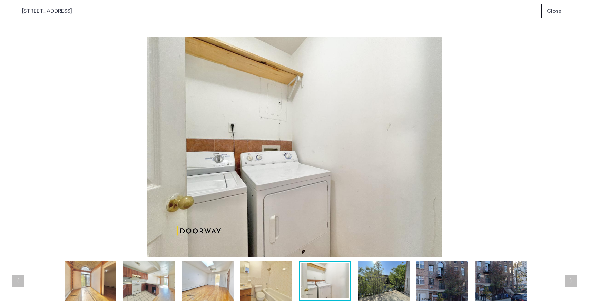
click at [379, 290] on img at bounding box center [384, 281] width 52 height 40
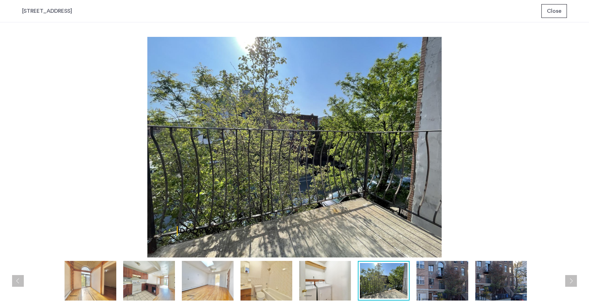
click at [435, 293] on img at bounding box center [443, 281] width 52 height 40
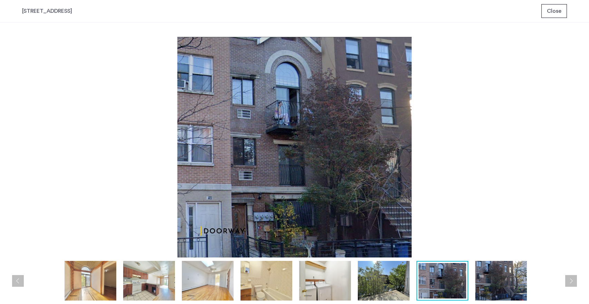
click at [491, 285] on img at bounding box center [501, 281] width 52 height 40
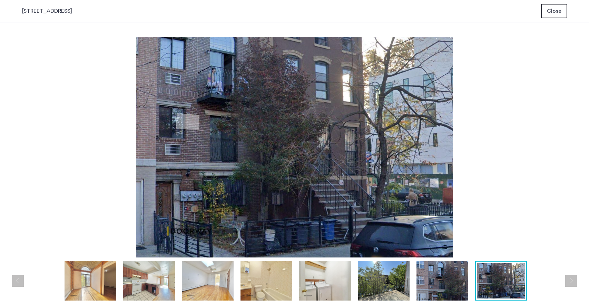
click at [576, 283] on button "Next apartment" at bounding box center [571, 281] width 12 height 12
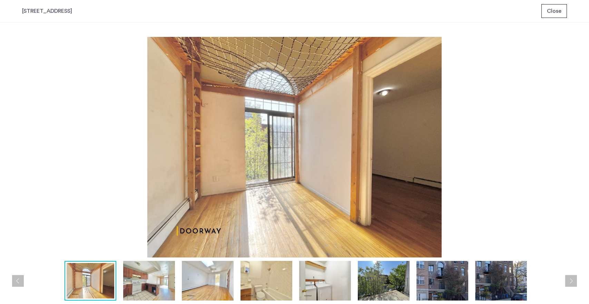
click at [576, 283] on button "Next apartment" at bounding box center [571, 281] width 12 height 12
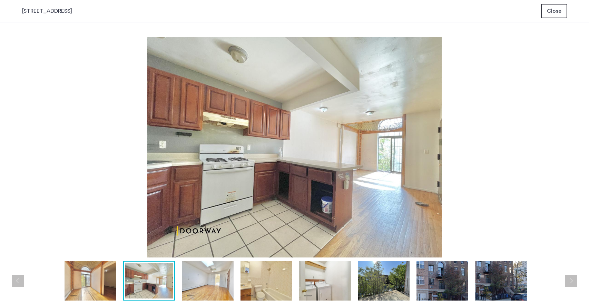
click at [546, 12] on button "Close" at bounding box center [555, 11] width 26 height 14
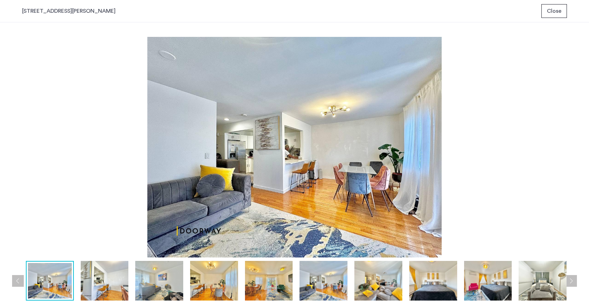
click at [102, 265] on img at bounding box center [105, 281] width 48 height 40
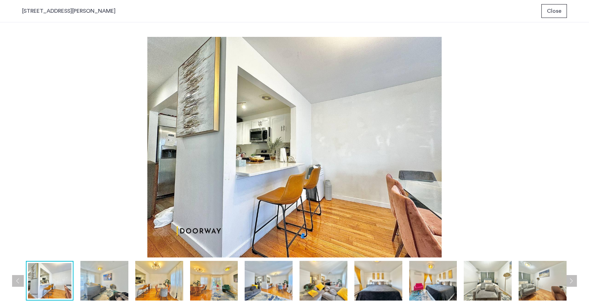
click at [92, 272] on img at bounding box center [104, 281] width 48 height 40
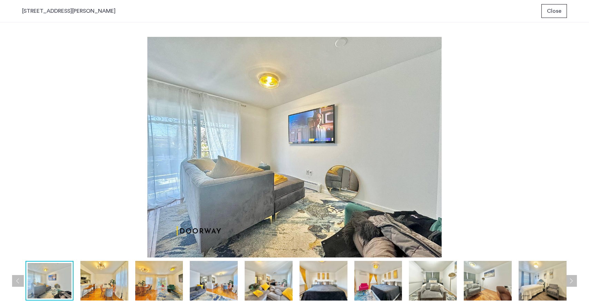
click at [144, 284] on img at bounding box center [159, 281] width 48 height 40
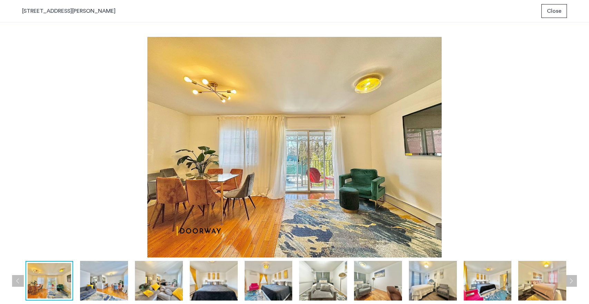
click at [122, 279] on img at bounding box center [104, 281] width 48 height 40
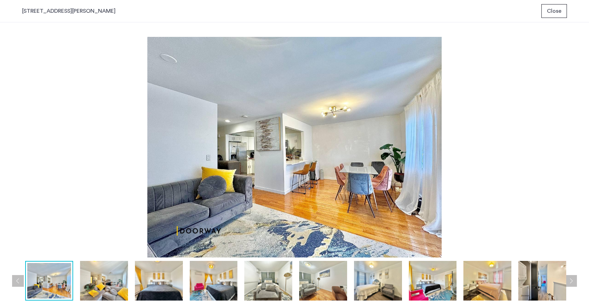
click at [151, 281] on img at bounding box center [159, 281] width 48 height 40
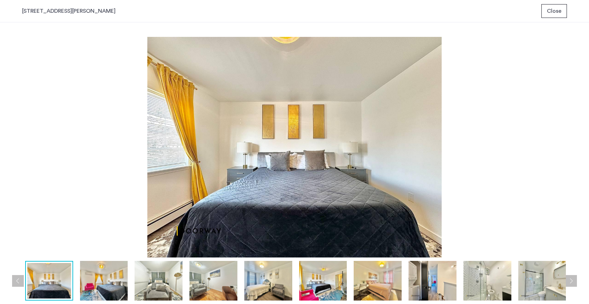
click at [185, 285] on div at bounding box center [214, 281] width 1262 height 40
click at [192, 288] on img at bounding box center [214, 281] width 48 height 40
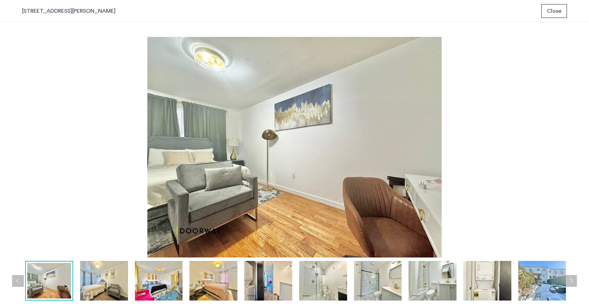
click at [259, 303] on div "prev next prev next" at bounding box center [294, 163] width 589 height 282
click at [267, 287] on img at bounding box center [268, 281] width 48 height 40
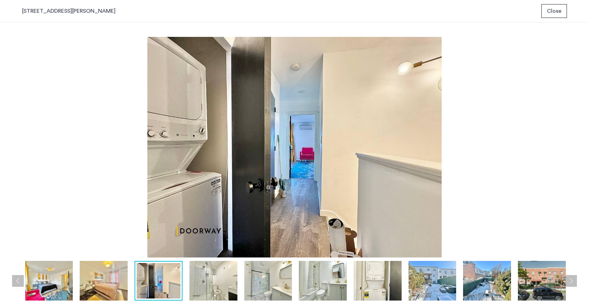
click at [302, 285] on img at bounding box center [323, 281] width 48 height 40
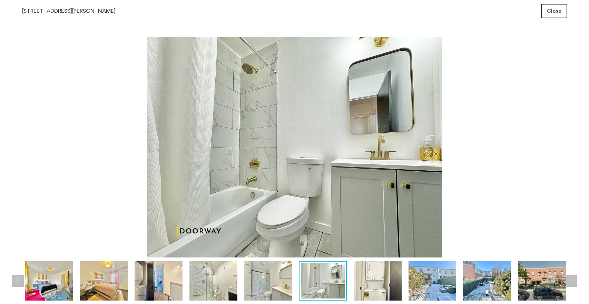
click at [322, 290] on img at bounding box center [323, 281] width 44 height 36
click at [427, 292] on img at bounding box center [433, 281] width 48 height 40
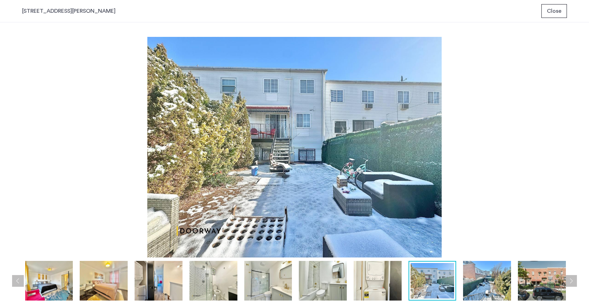
click at [453, 284] on img at bounding box center [433, 281] width 44 height 36
click at [469, 282] on img at bounding box center [487, 281] width 48 height 40
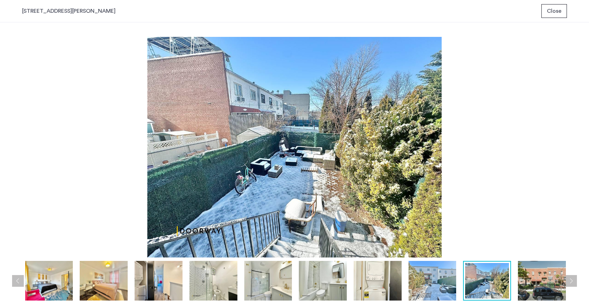
click at [543, 283] on img at bounding box center [542, 281] width 48 height 40
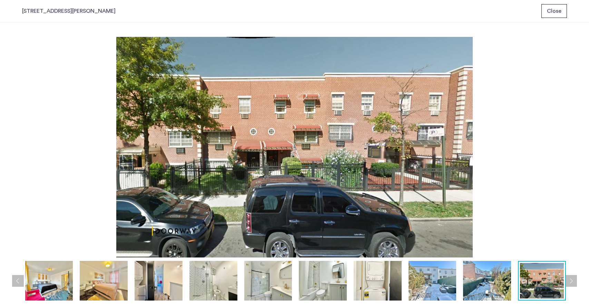
click at [554, 9] on span "Close" at bounding box center [554, 11] width 14 height 8
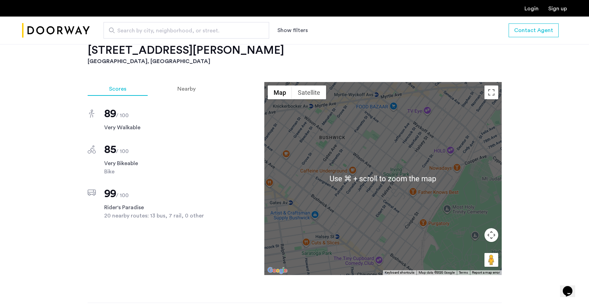
scroll to position [492, 0]
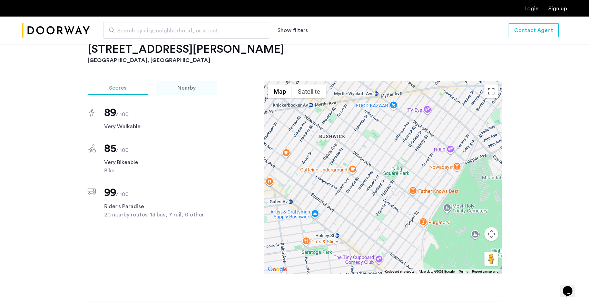
click at [187, 85] on span "Nearby" at bounding box center [186, 88] width 18 height 6
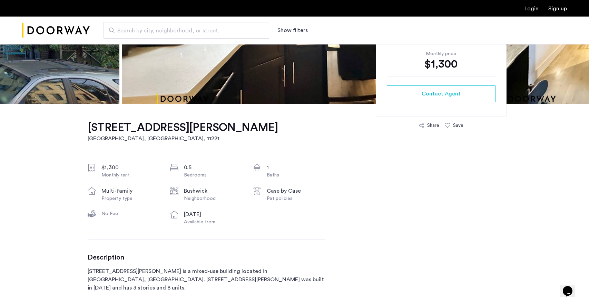
scroll to position [0, 0]
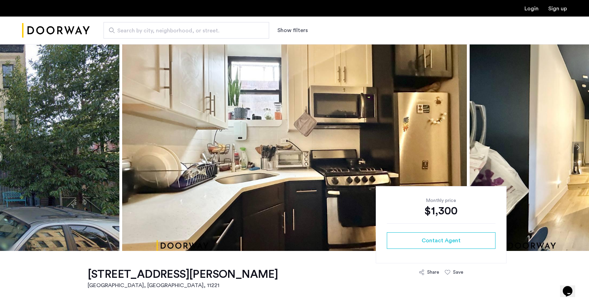
click at [353, 169] on img at bounding box center [294, 147] width 345 height 207
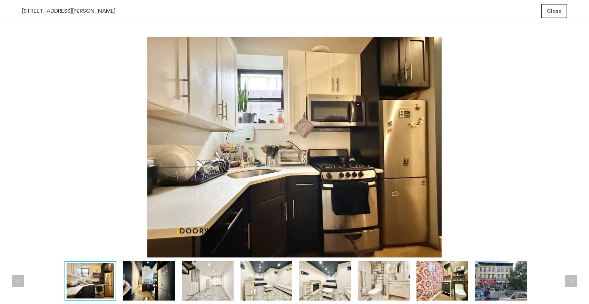
click at [175, 279] on div at bounding box center [296, 281] width 549 height 40
click at [154, 280] on img at bounding box center [149, 281] width 52 height 40
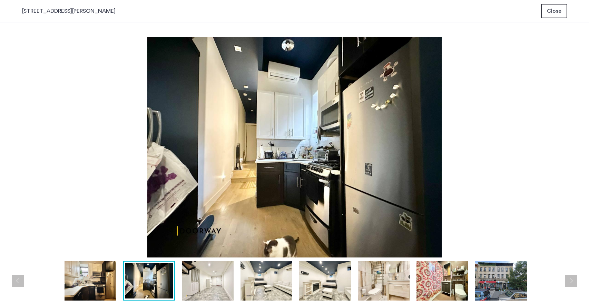
click at [197, 277] on img at bounding box center [208, 281] width 52 height 40
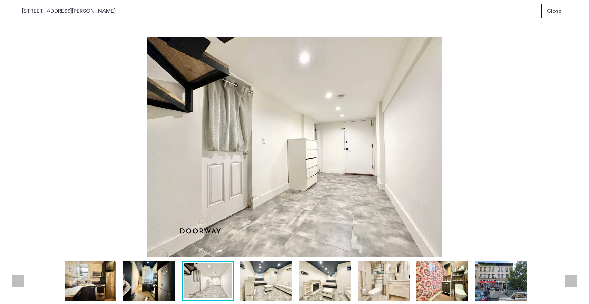
click at [259, 279] on img at bounding box center [267, 281] width 52 height 40
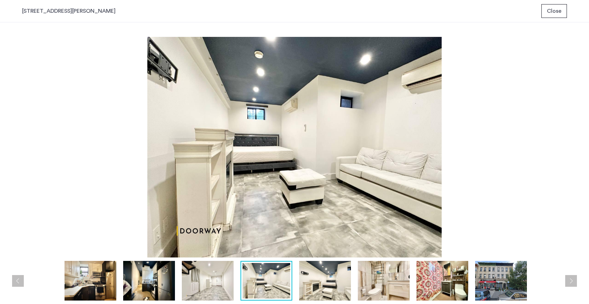
click at [294, 289] on div at bounding box center [296, 281] width 549 height 40
click at [336, 285] on img at bounding box center [325, 281] width 52 height 40
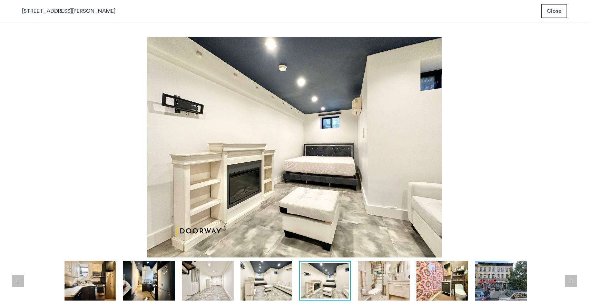
click at [376, 275] on img at bounding box center [384, 281] width 52 height 40
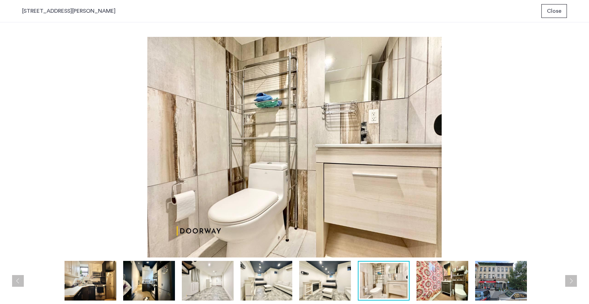
click at [435, 266] on img at bounding box center [443, 281] width 52 height 40
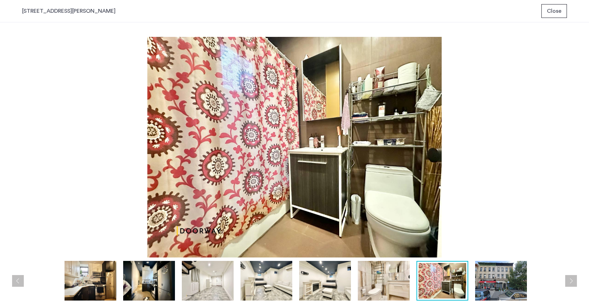
click at [503, 282] on img at bounding box center [501, 281] width 52 height 40
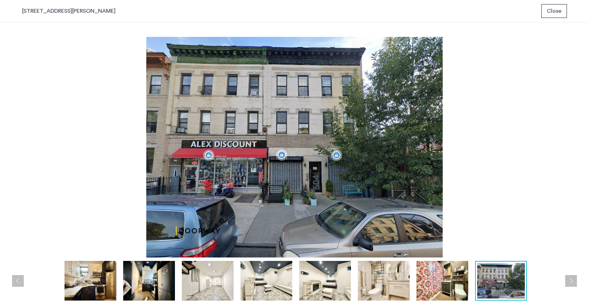
click at [557, 14] on span "Close" at bounding box center [554, 11] width 14 height 8
